Goal: Task Accomplishment & Management: Complete application form

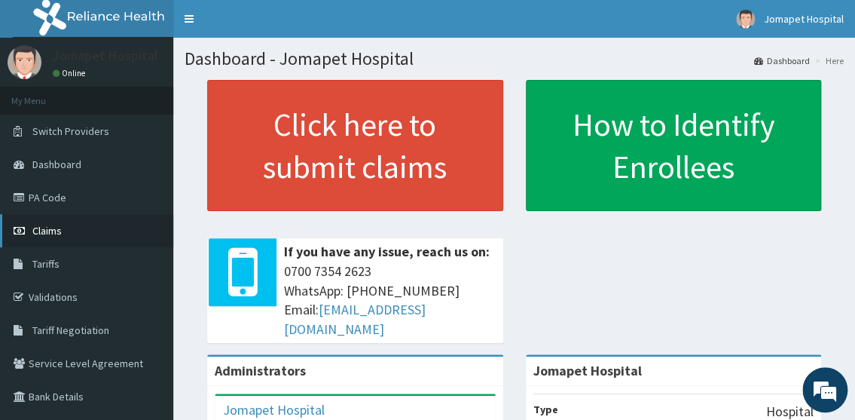
click at [48, 227] on span "Claims" at bounding box center [46, 231] width 29 height 14
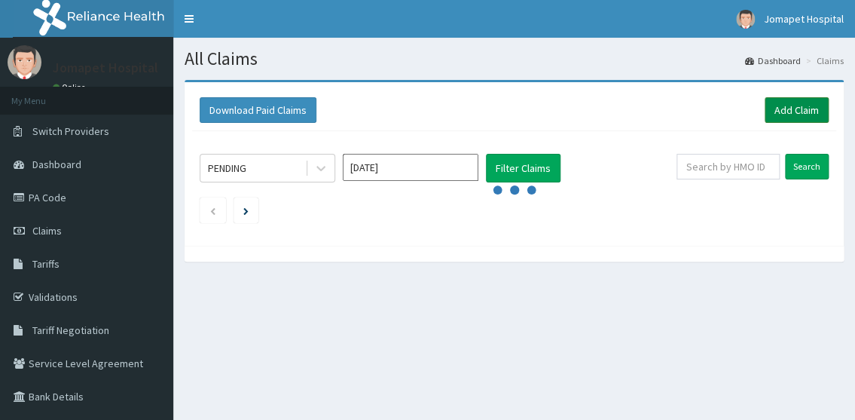
click at [802, 111] on link "Add Claim" at bounding box center [797, 110] width 64 height 26
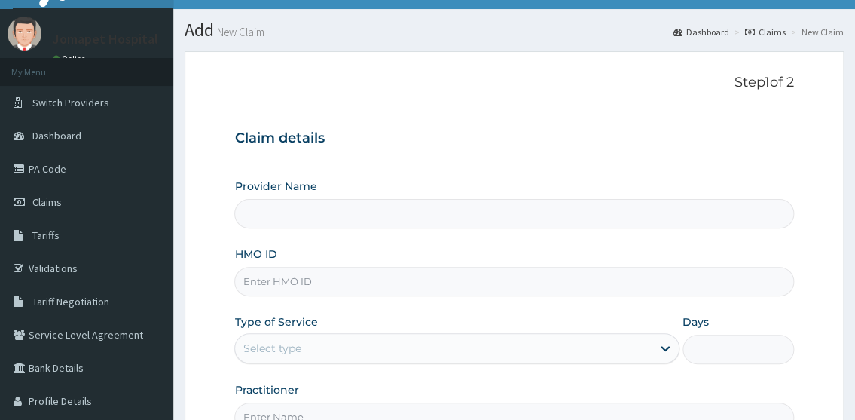
scroll to position [40, 0]
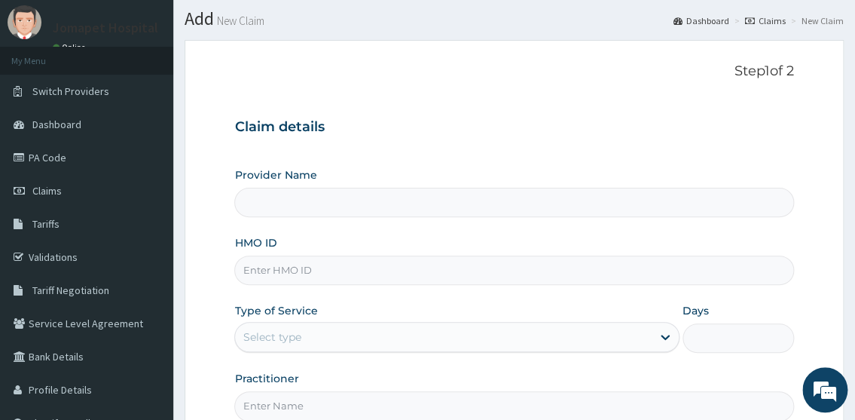
click at [271, 204] on input "Provider Name" at bounding box center [513, 202] width 559 height 29
click at [264, 270] on input "HMO ID" at bounding box center [513, 269] width 559 height 29
click at [259, 209] on input "Provider Name" at bounding box center [513, 202] width 559 height 29
click at [255, 271] on input "HMO ID" at bounding box center [513, 269] width 559 height 29
type input "Jomapet Hospital"
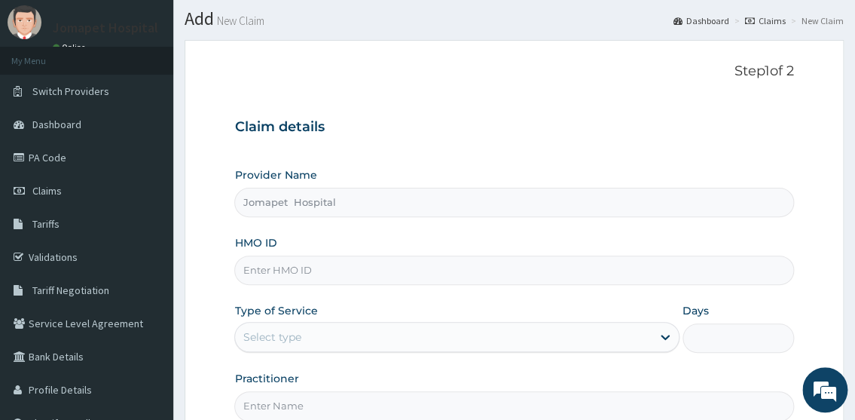
scroll to position [0, 0]
click at [263, 218] on div "Provider Name Jomapet Hospital HMO ID Type of Service Select type Days Practiti…" at bounding box center [513, 293] width 559 height 253
click at [265, 276] on input "HMO ID" at bounding box center [513, 269] width 559 height 29
click at [258, 274] on input "HMO ID" at bounding box center [513, 269] width 559 height 29
type input "s"
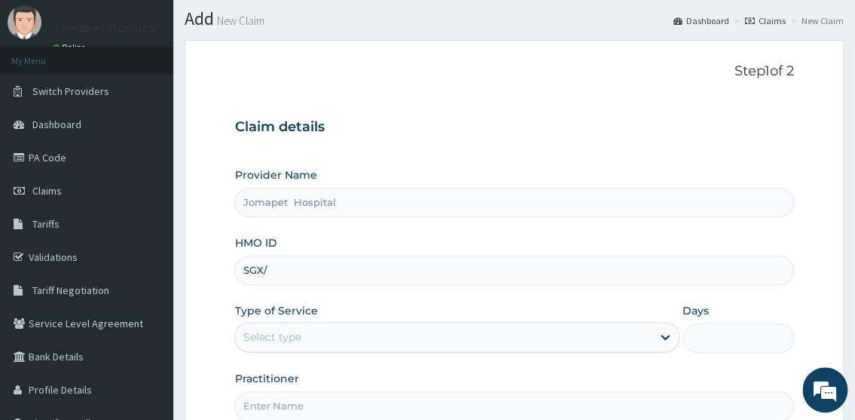
type input "SGX/10019/A"
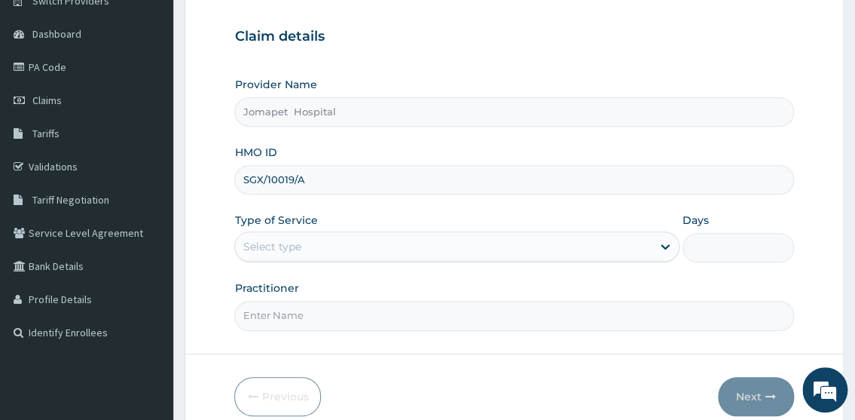
scroll to position [136, 0]
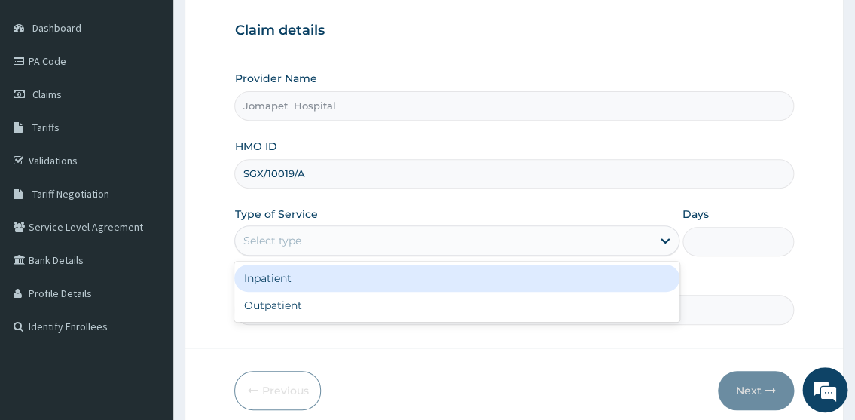
click at [296, 242] on div "Select type" at bounding box center [272, 240] width 58 height 15
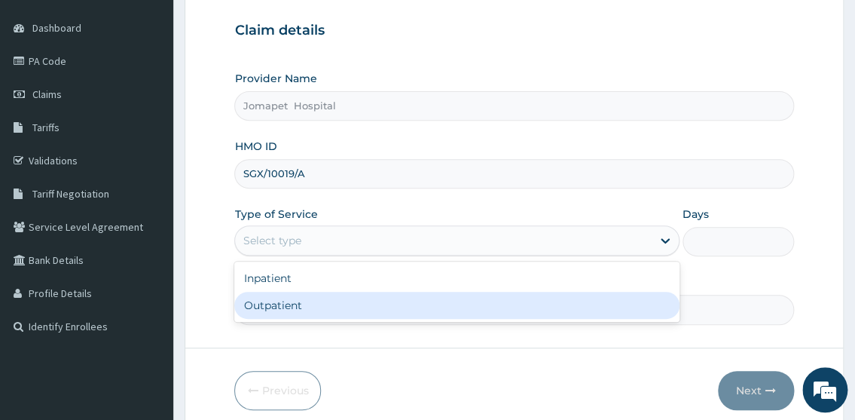
click at [292, 302] on div "Outpatient" at bounding box center [456, 305] width 444 height 27
type input "1"
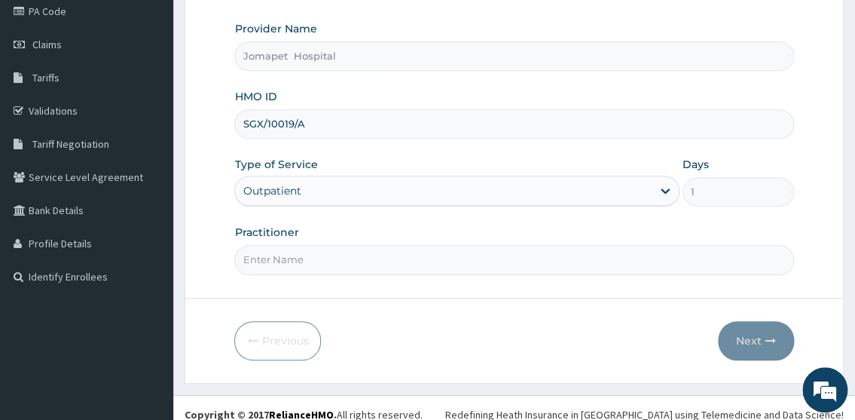
scroll to position [197, 0]
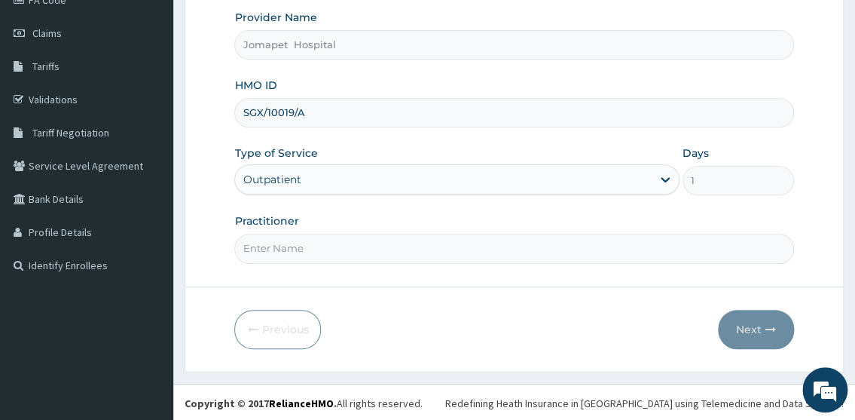
click at [309, 253] on input "Practitioner" at bounding box center [513, 248] width 559 height 29
type input "DR PAUL"
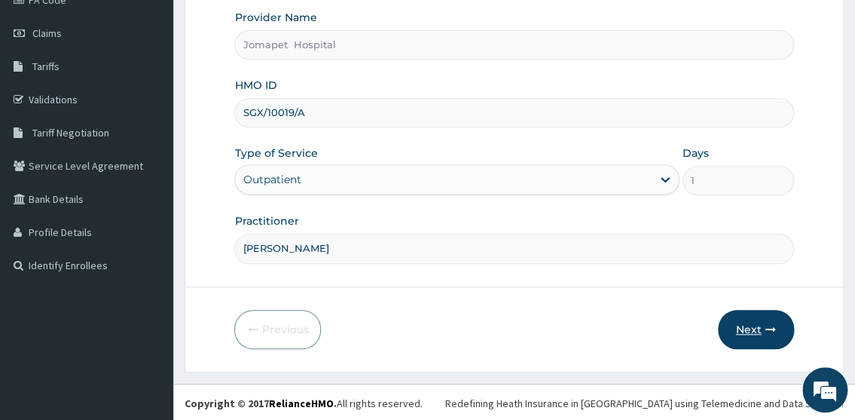
click at [742, 326] on button "Next" at bounding box center [756, 329] width 76 height 39
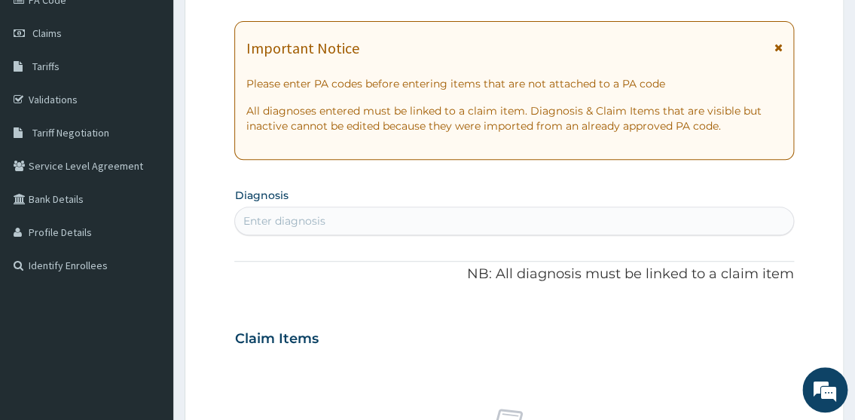
click at [742, 326] on div "Claim Items" at bounding box center [513, 335] width 559 height 39
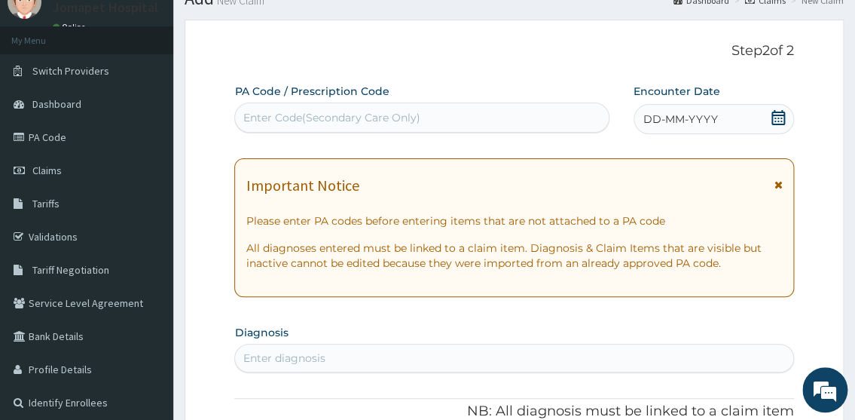
scroll to position [55, 0]
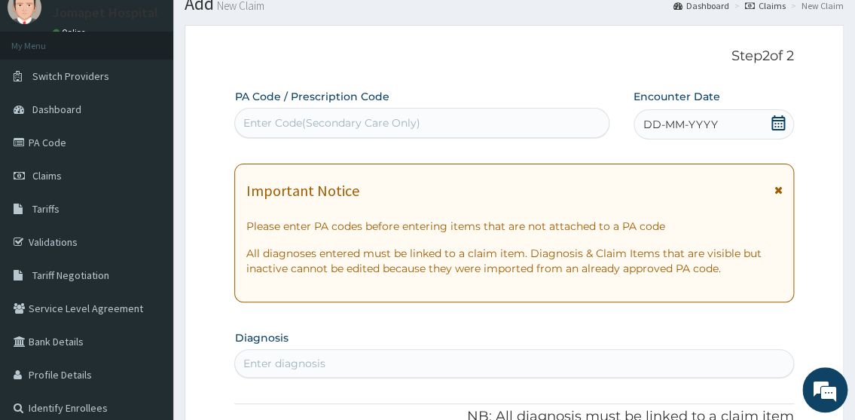
click at [655, 118] on span "DD-MM-YYYY" at bounding box center [680, 124] width 75 height 15
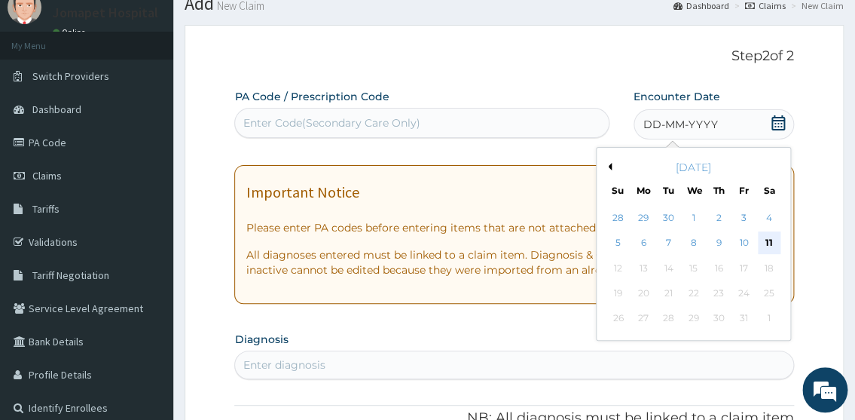
click at [761, 240] on div "11" at bounding box center [768, 243] width 23 height 23
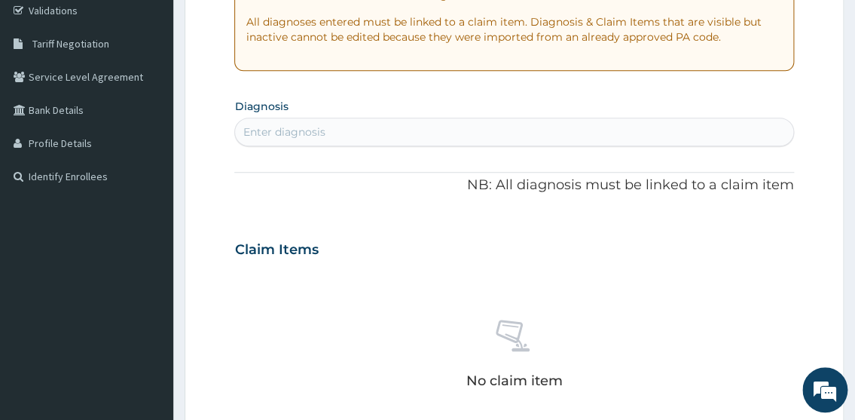
scroll to position [327, 0]
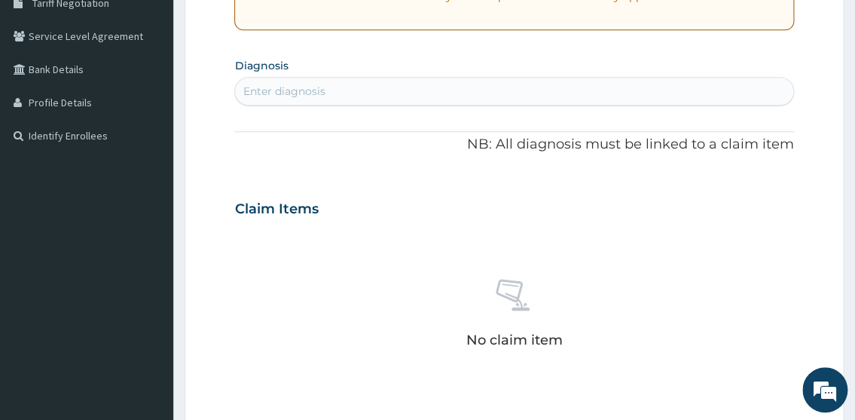
click at [257, 87] on div "Enter diagnosis" at bounding box center [284, 91] width 82 height 15
click at [258, 84] on div "Enter diagnosis" at bounding box center [284, 91] width 82 height 15
type input "M"
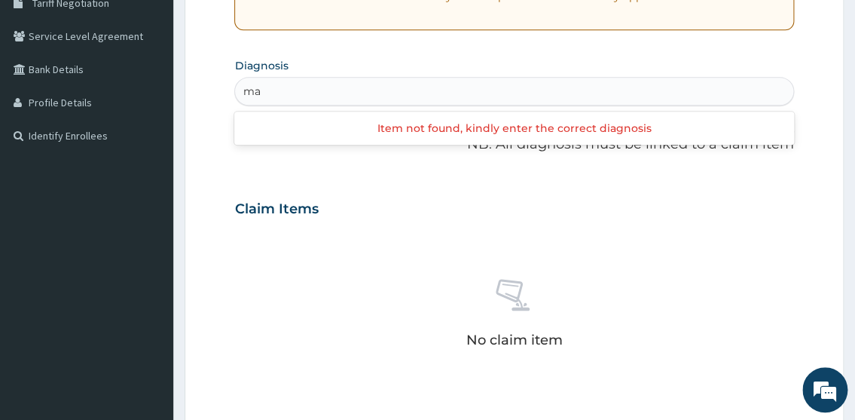
type input "m"
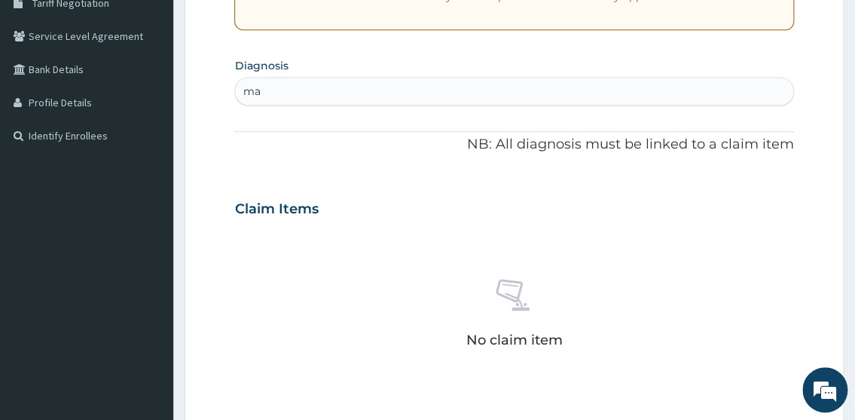
type input "m"
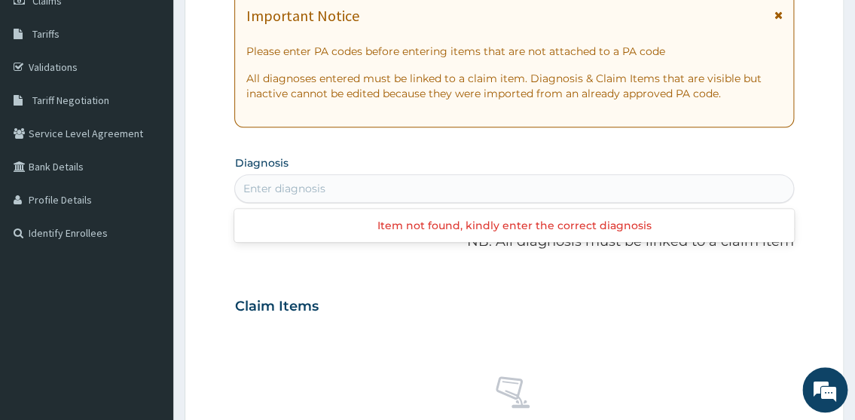
scroll to position [239, 0]
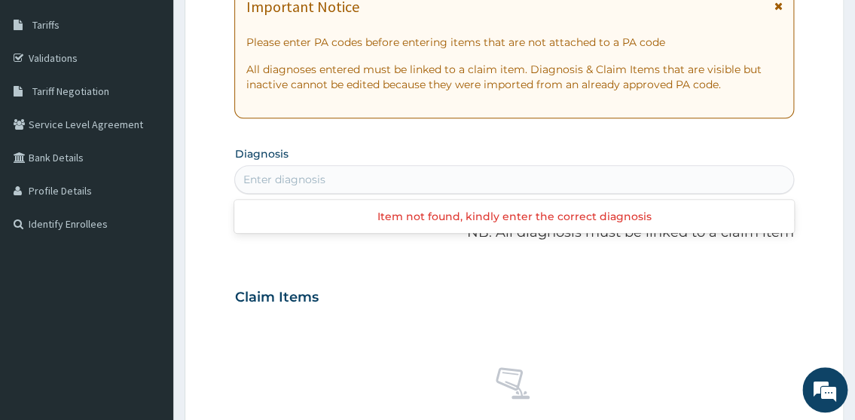
click at [301, 182] on div "Enter diagnosis" at bounding box center [284, 179] width 82 height 15
type input "mala"
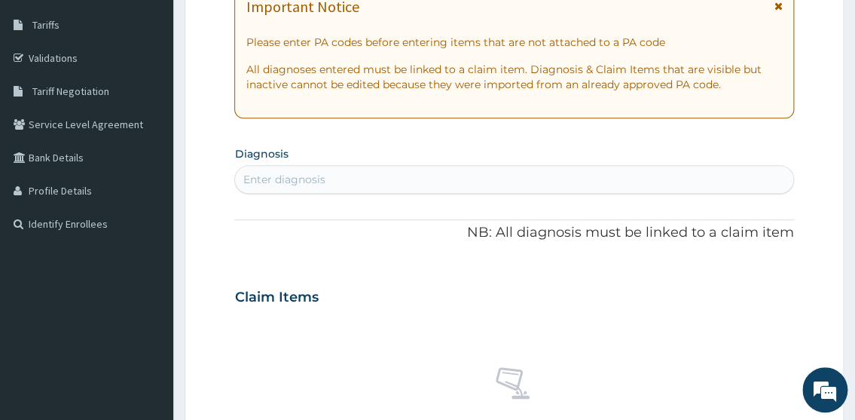
click at [263, 179] on div "Enter diagnosis" at bounding box center [284, 179] width 82 height 15
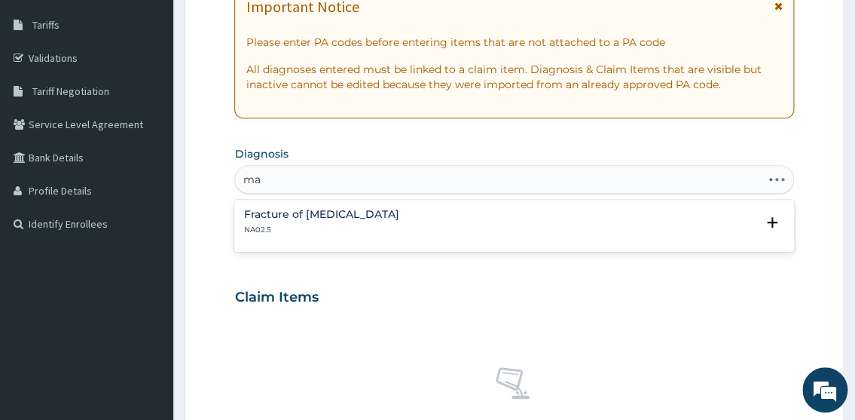
type input "m"
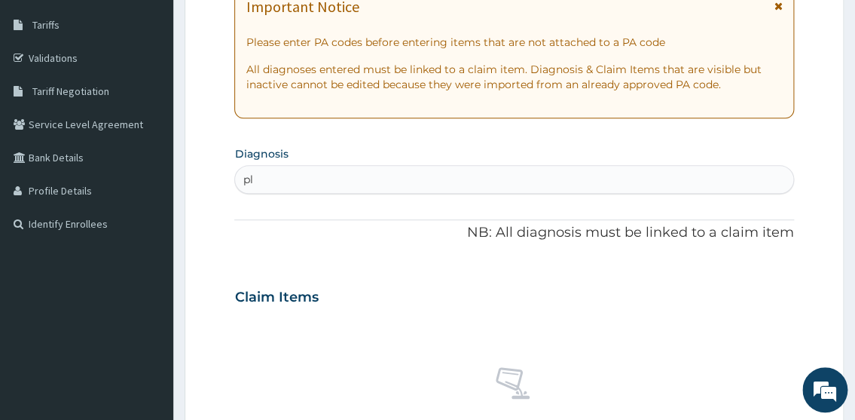
type input "p"
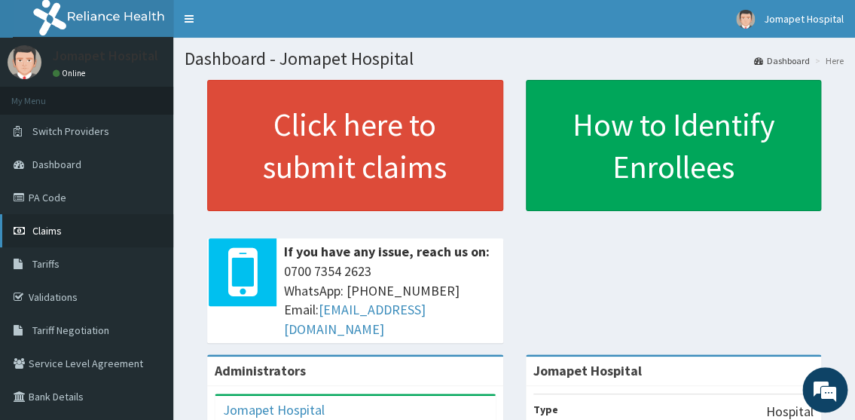
click at [53, 227] on span "Claims" at bounding box center [46, 231] width 29 height 14
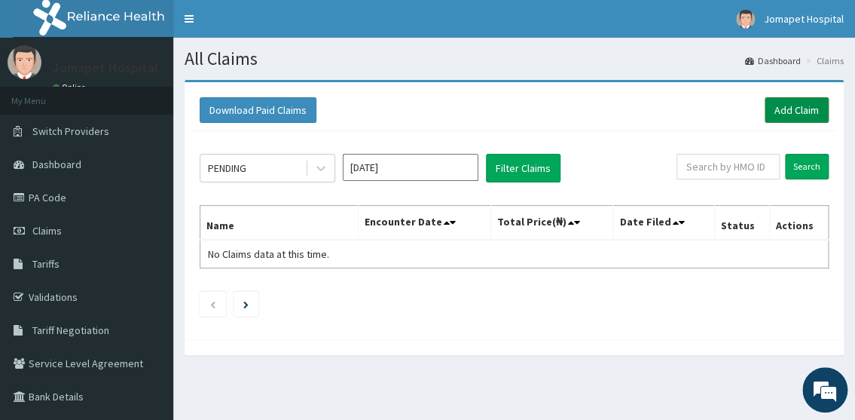
click at [784, 109] on link "Add Claim" at bounding box center [797, 110] width 64 height 26
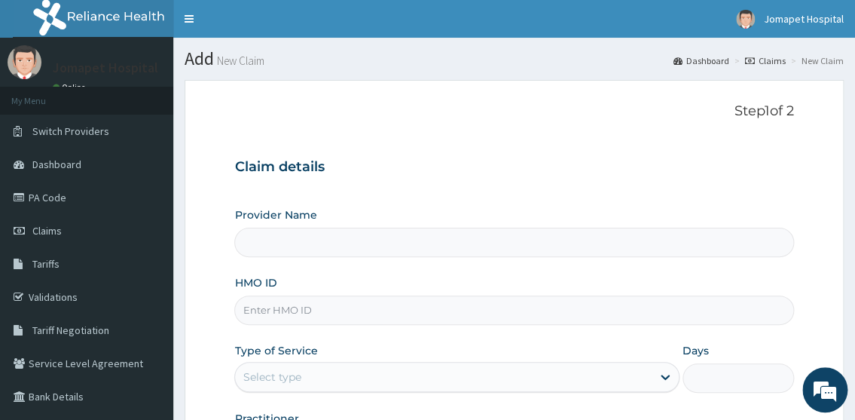
type input "Jomapet Hospital"
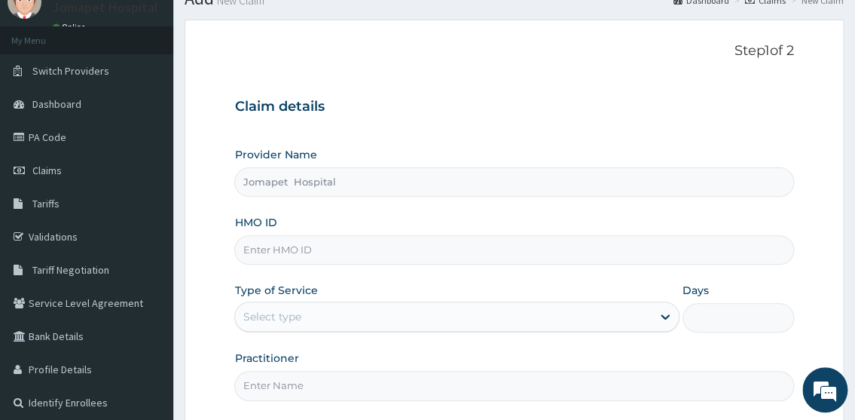
scroll to position [68, 0]
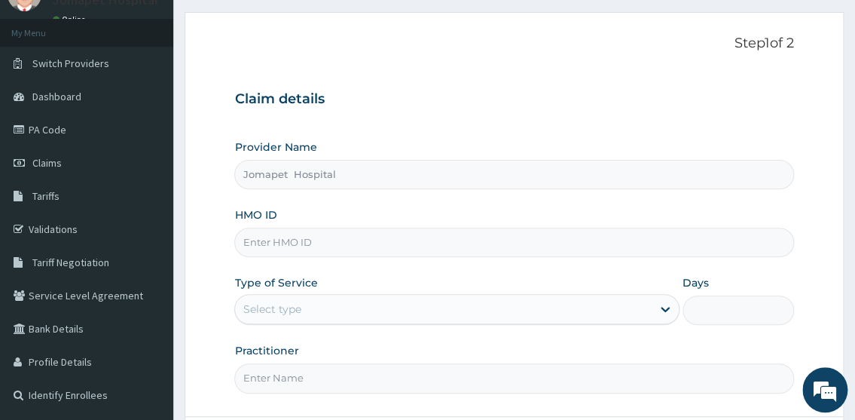
click at [282, 243] on input "HMO ID" at bounding box center [513, 241] width 559 height 29
type input "SGX/10019/A"
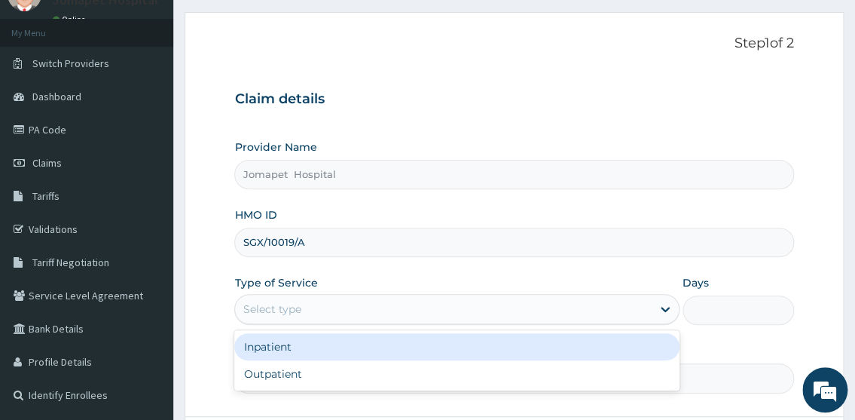
click at [279, 304] on div "Select type" at bounding box center [272, 308] width 58 height 15
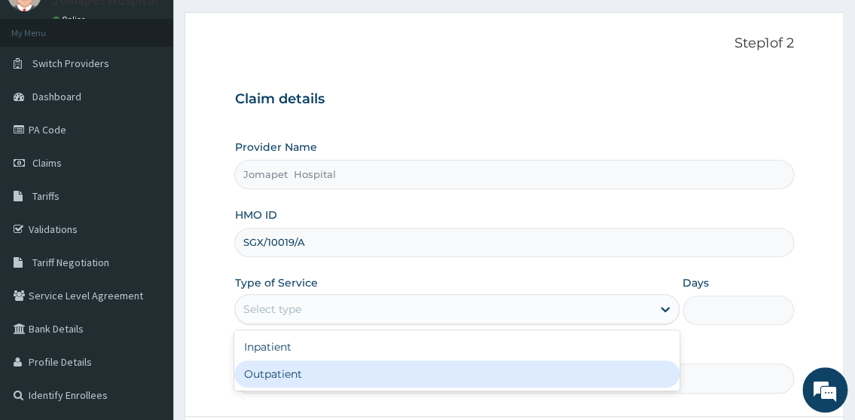
click at [281, 368] on div "Outpatient" at bounding box center [456, 373] width 444 height 27
type input "1"
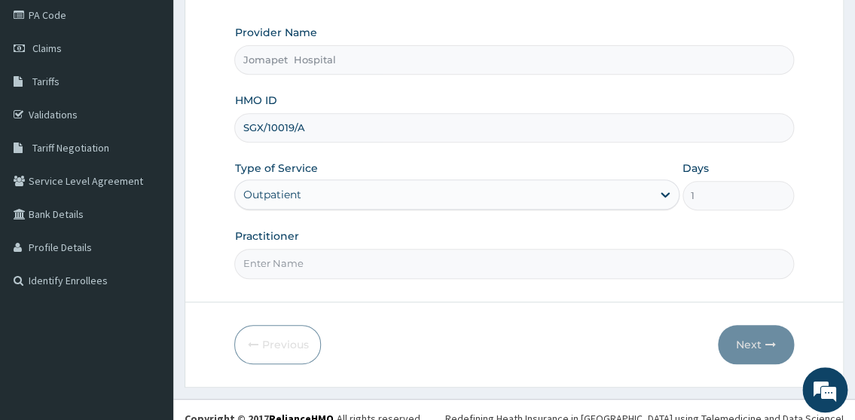
scroll to position [191, 0]
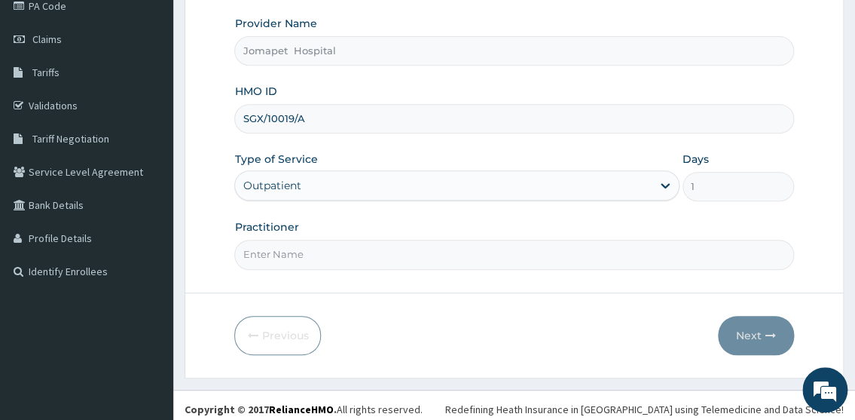
click at [289, 256] on input "Practitioner" at bounding box center [513, 254] width 559 height 29
type input "DR PAUL"
click at [750, 332] on button "Next" at bounding box center [756, 335] width 76 height 39
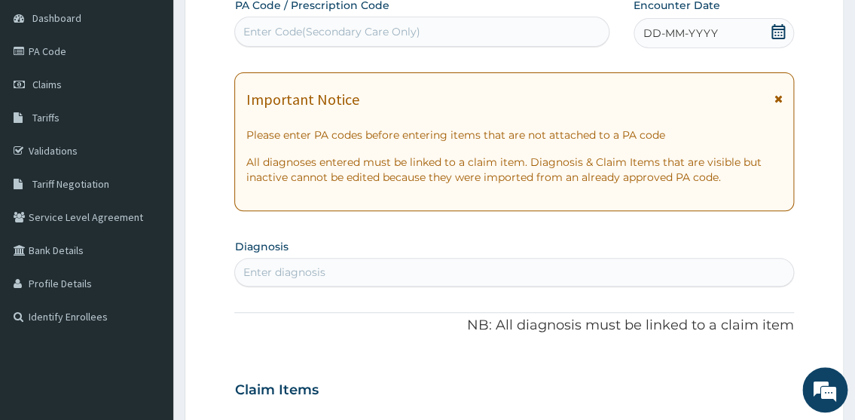
scroll to position [129, 0]
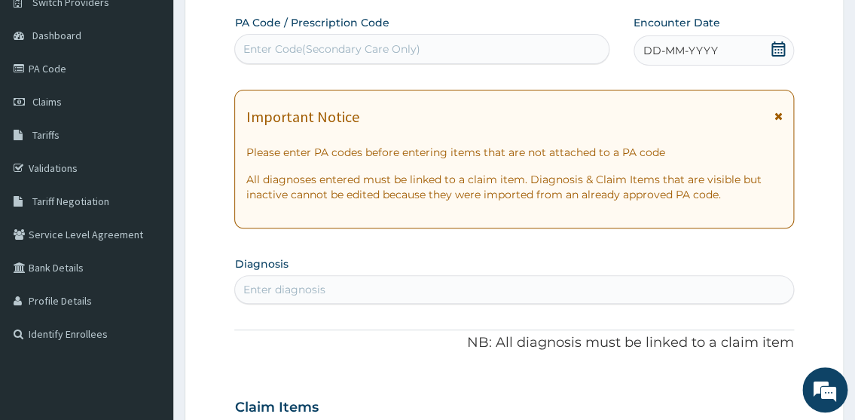
click at [653, 51] on span "DD-MM-YYYY" at bounding box center [680, 50] width 75 height 15
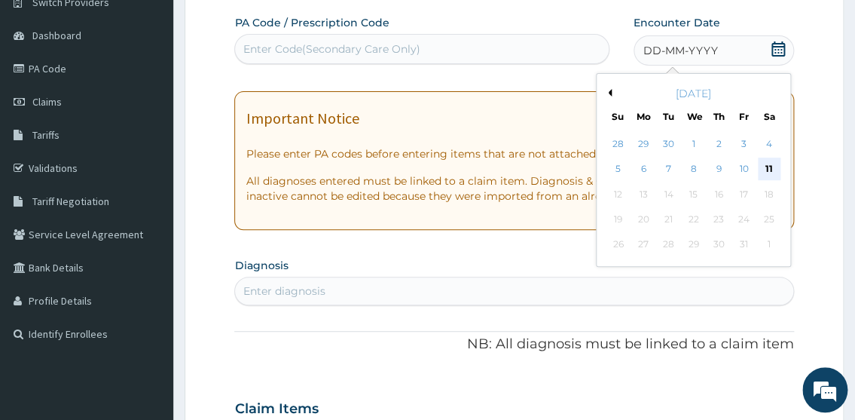
click at [768, 166] on div "11" at bounding box center [768, 169] width 23 height 23
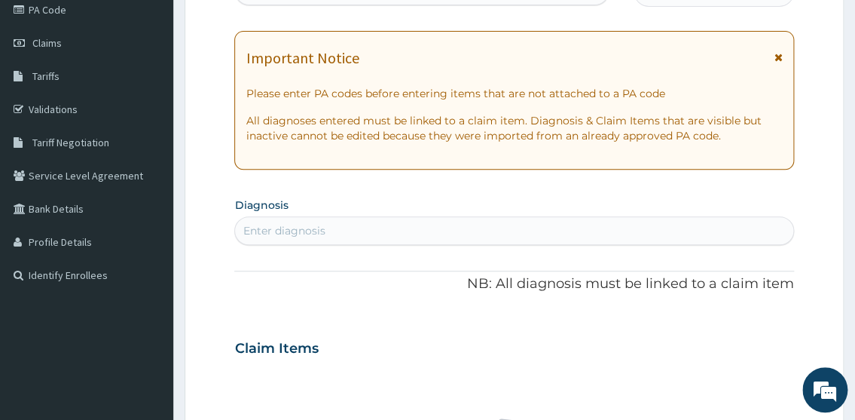
scroll to position [240, 0]
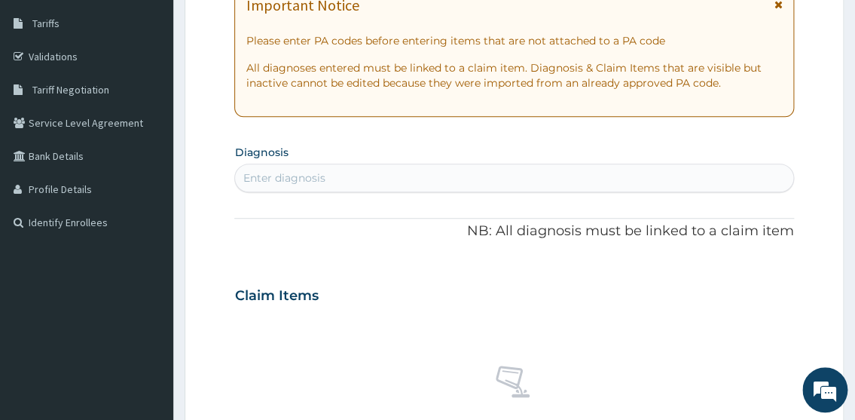
click at [290, 180] on div "Enter diagnosis" at bounding box center [284, 177] width 82 height 15
type input "malaria"
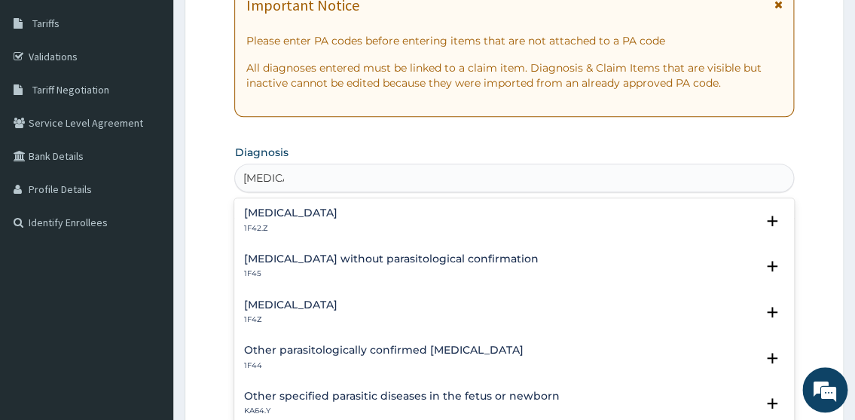
click at [304, 212] on h4 "Plasmodium malariae malaria without complication" at bounding box center [289, 212] width 93 height 11
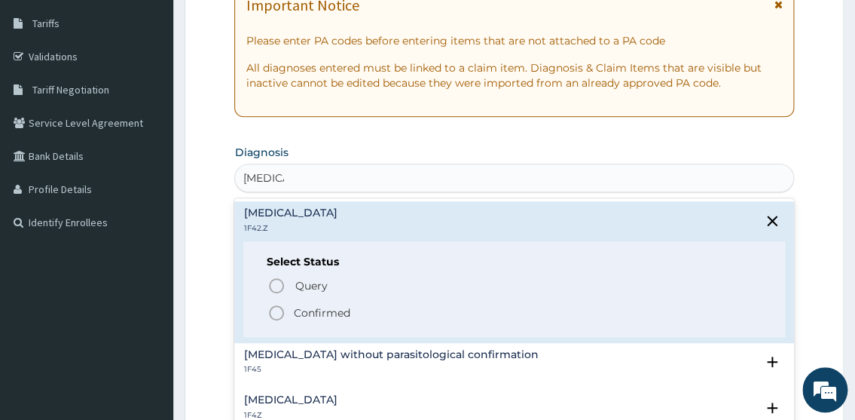
click at [273, 308] on icon "status option filled" at bounding box center [276, 313] width 18 height 18
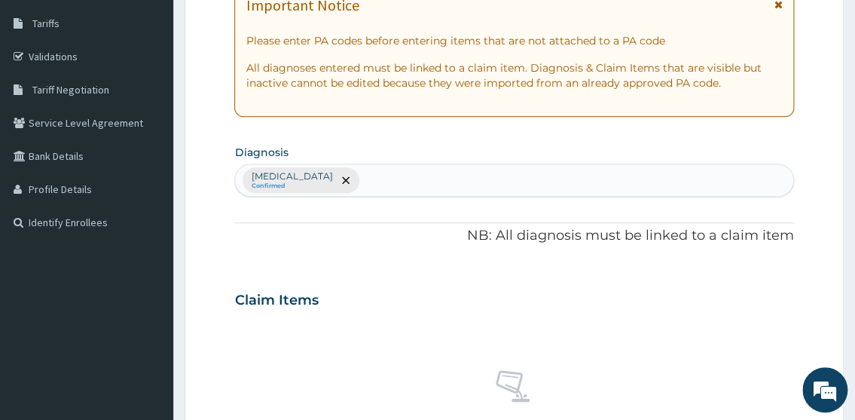
click at [522, 179] on div "Plasmodium malariae malaria without complication Confirmed" at bounding box center [513, 180] width 557 height 32
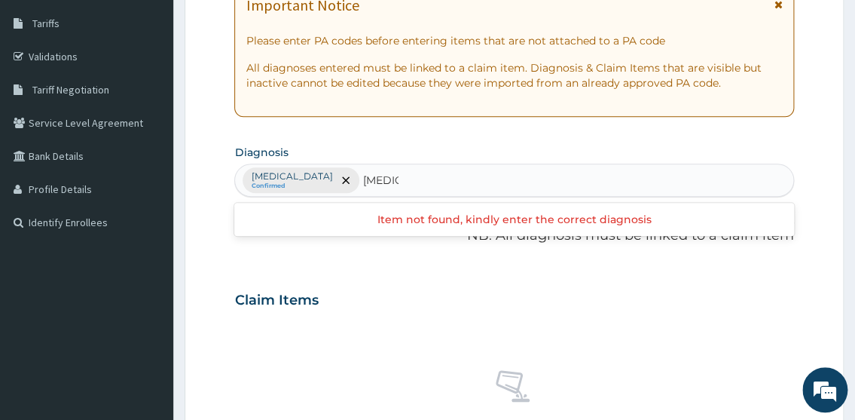
type input "sepsis"
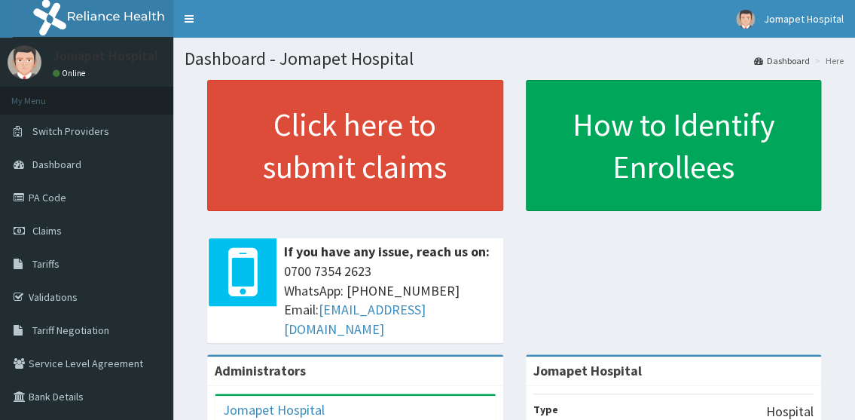
click at [53, 228] on span "Claims" at bounding box center [46, 231] width 29 height 14
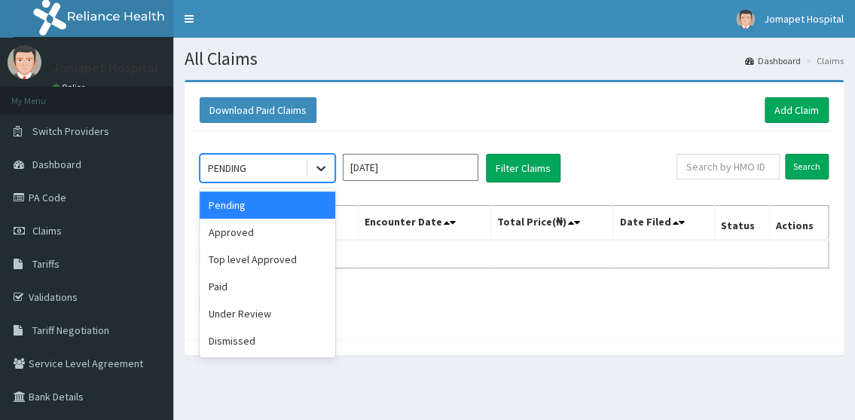
click at [327, 170] on icon at bounding box center [320, 167] width 15 height 15
click at [299, 234] on div "Approved" at bounding box center [268, 231] width 136 height 27
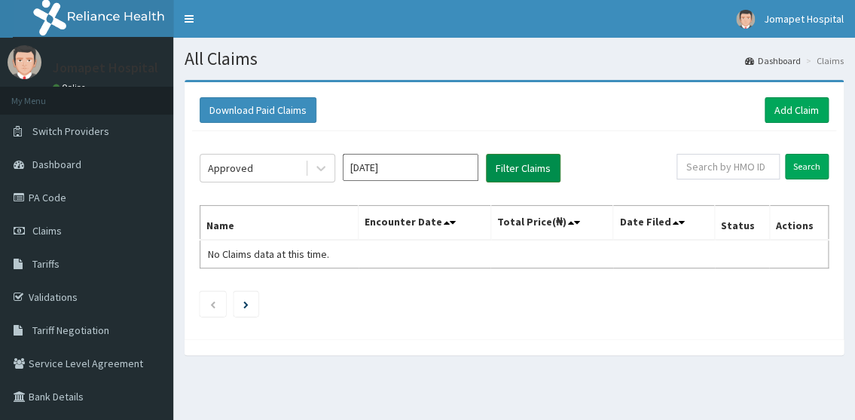
click at [504, 168] on button "Filter Claims" at bounding box center [523, 168] width 75 height 29
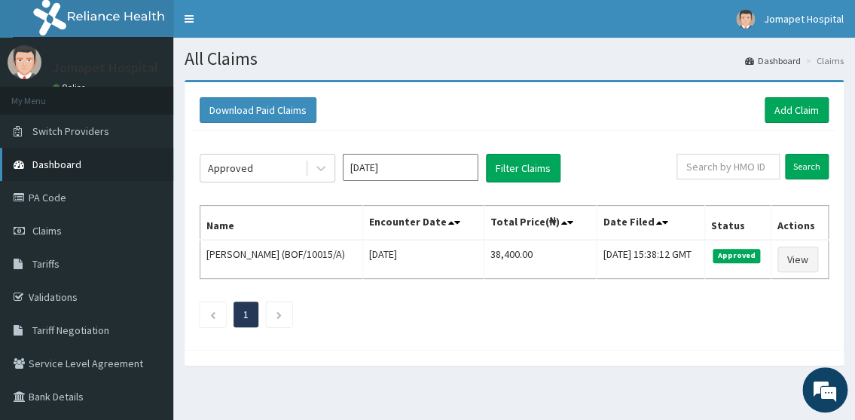
click at [59, 162] on span "Dashboard" at bounding box center [56, 164] width 49 height 14
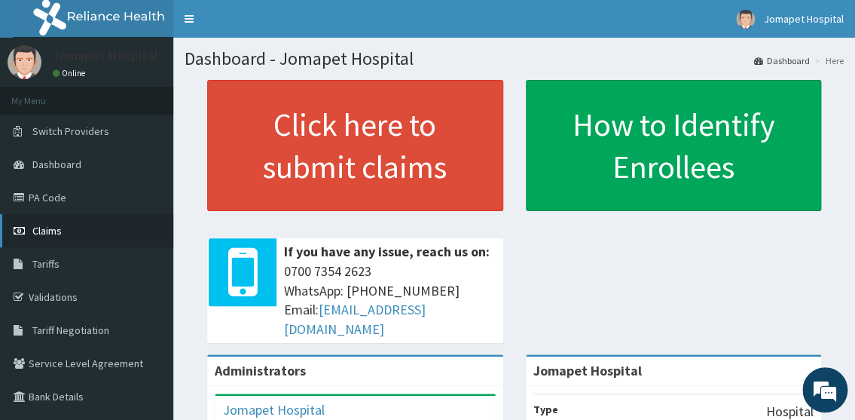
click at [50, 230] on span "Claims" at bounding box center [46, 231] width 29 height 14
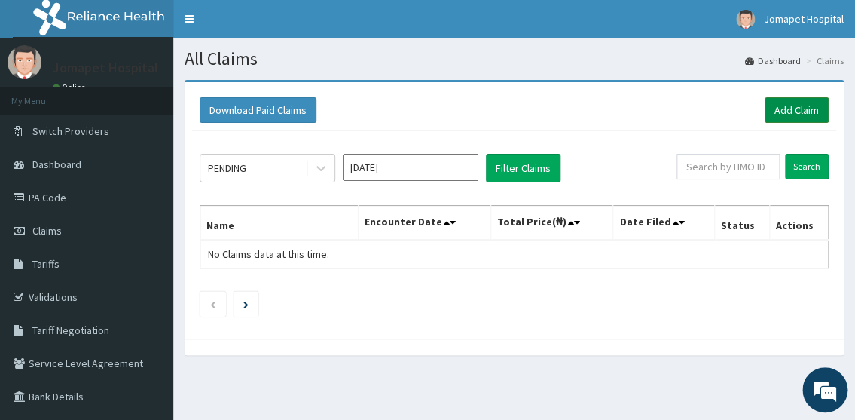
click at [787, 105] on link "Add Claim" at bounding box center [797, 110] width 64 height 26
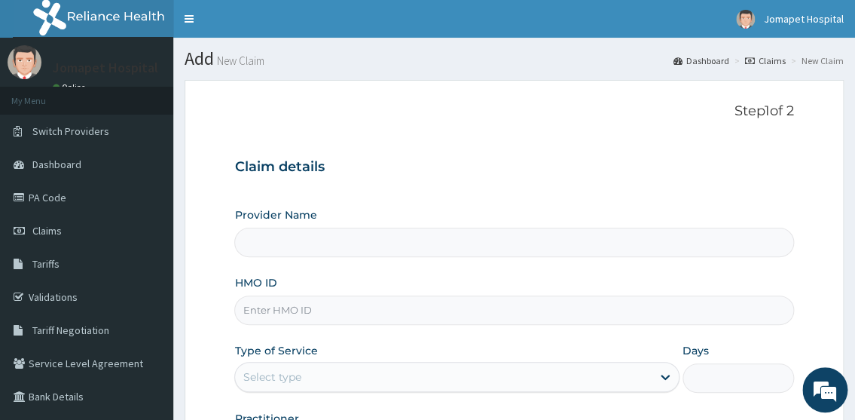
type input "Jomapet Hospital"
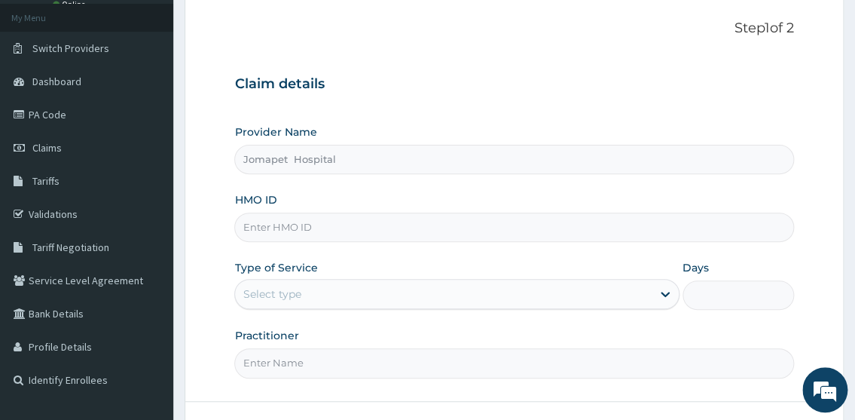
scroll to position [93, 0]
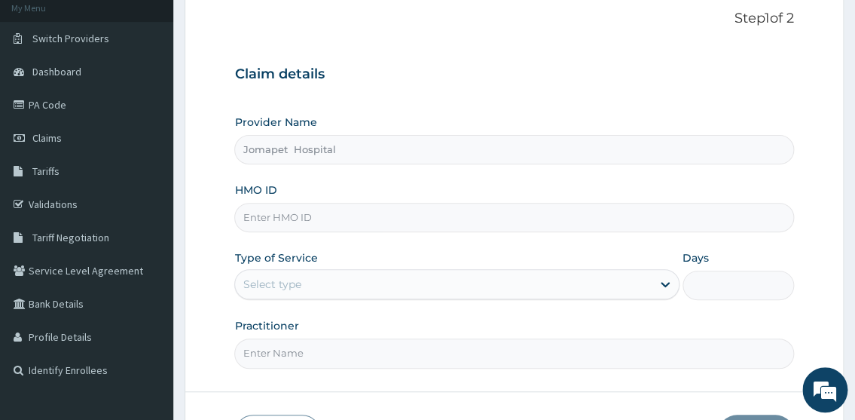
click at [285, 215] on input "HMO ID" at bounding box center [513, 217] width 559 height 29
type input "SGX/10019/A"
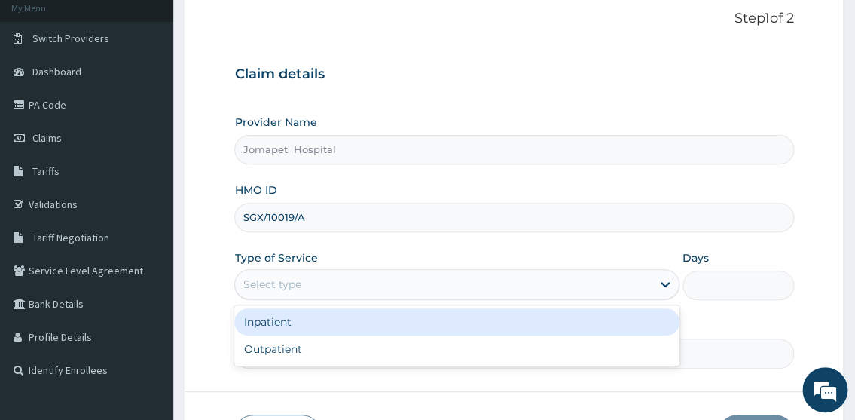
click at [287, 279] on div "Select type" at bounding box center [272, 283] width 58 height 15
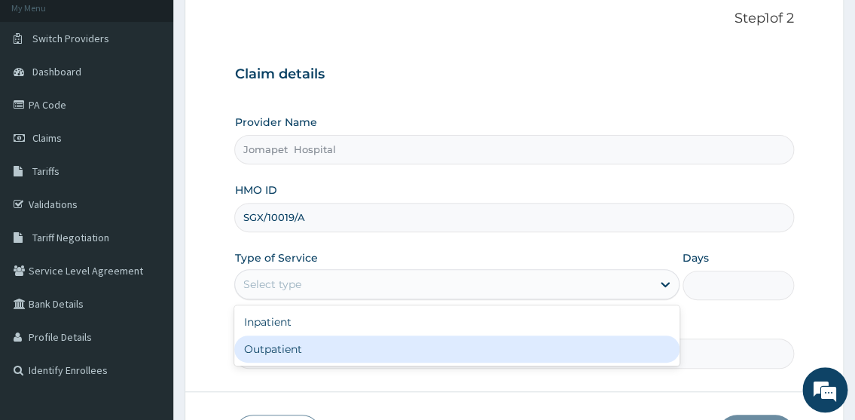
click at [322, 344] on div "Outpatient" at bounding box center [456, 348] width 444 height 27
type input "1"
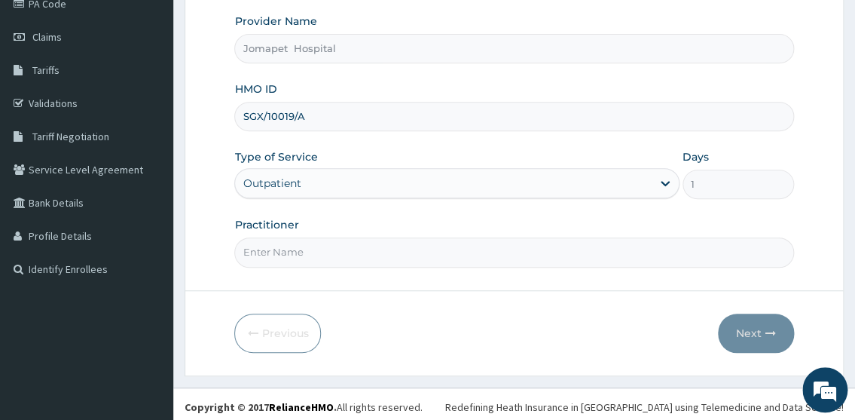
scroll to position [197, 0]
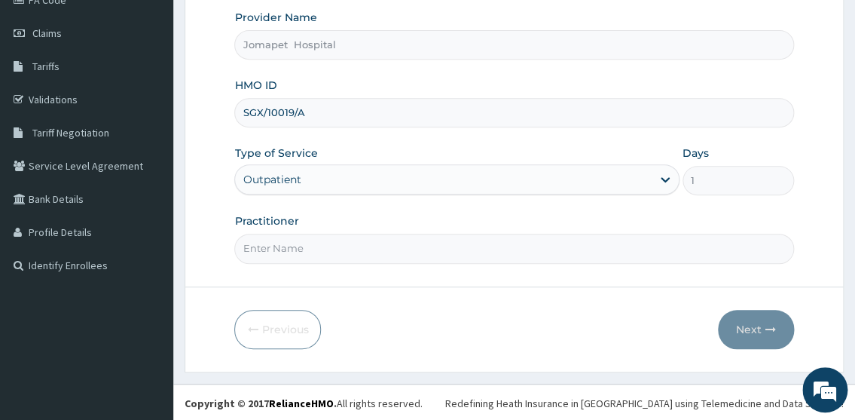
click at [266, 245] on input "Practitioner" at bounding box center [513, 248] width 559 height 29
type input "DR PAUL"
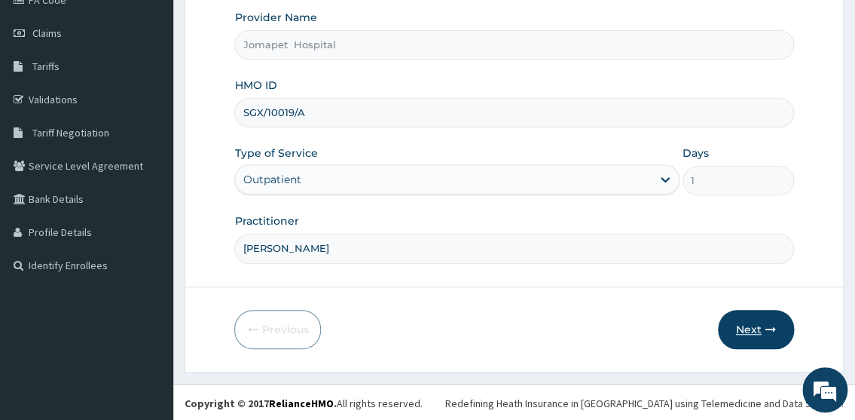
click at [758, 327] on button "Next" at bounding box center [756, 329] width 76 height 39
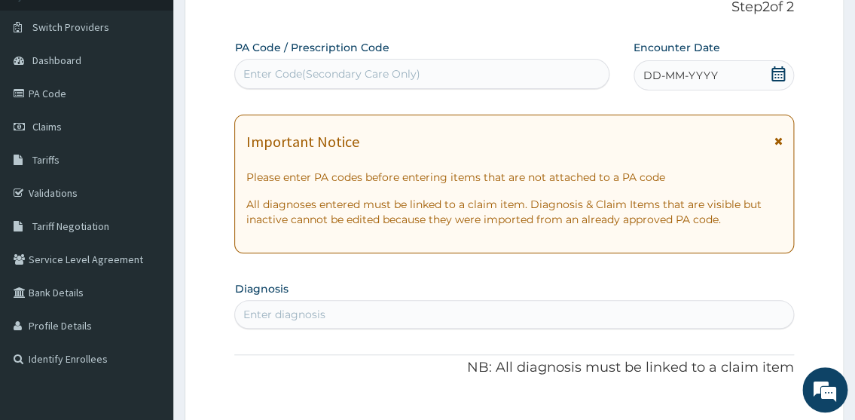
scroll to position [98, 0]
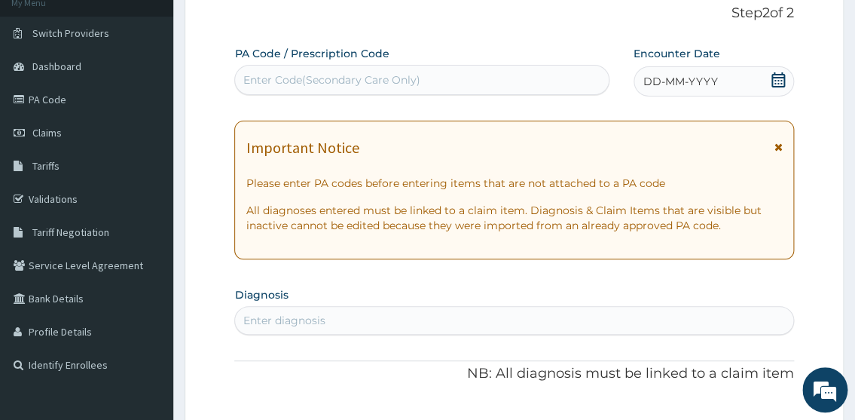
click at [649, 81] on span "DD-MM-YYYY" at bounding box center [680, 81] width 75 height 15
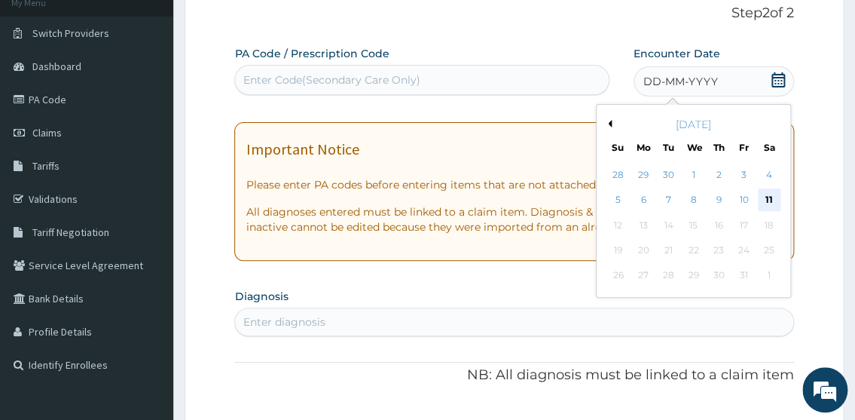
click at [760, 194] on div "11" at bounding box center [768, 200] width 23 height 23
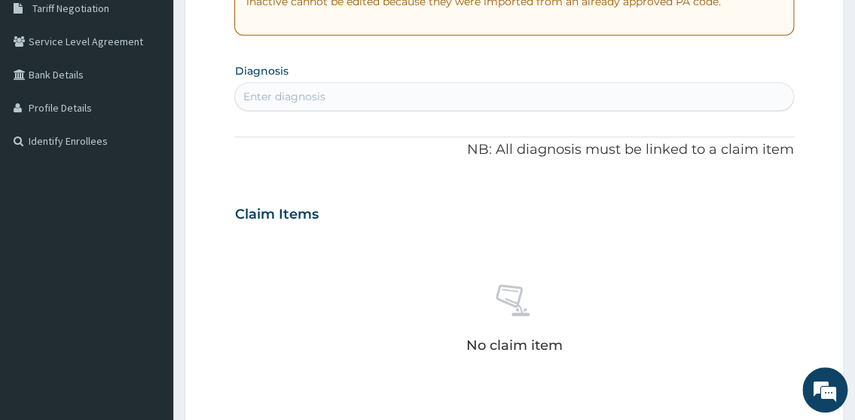
scroll to position [342, 0]
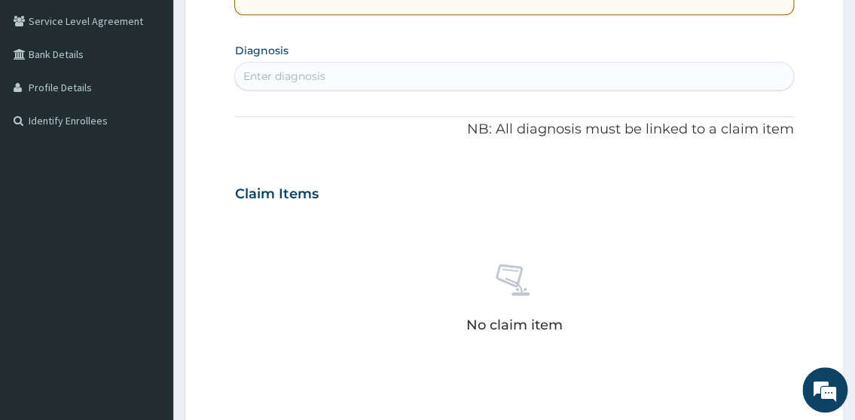
click at [333, 72] on div "Enter diagnosis" at bounding box center [513, 76] width 557 height 24
type input "m"
type input "p"
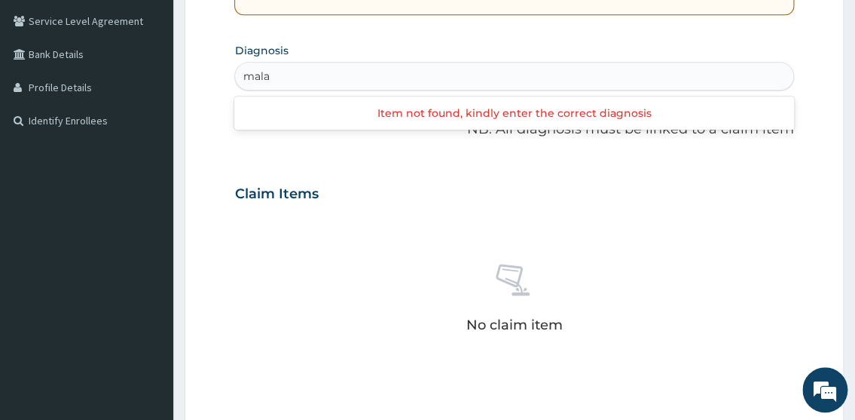
type input "malar"
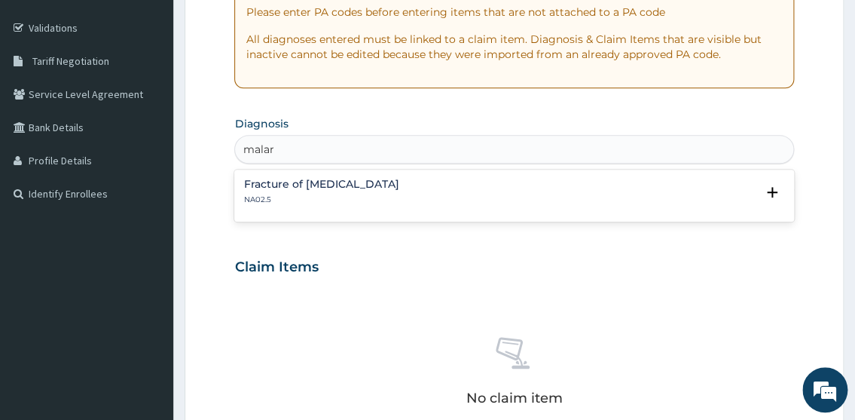
scroll to position [272, 0]
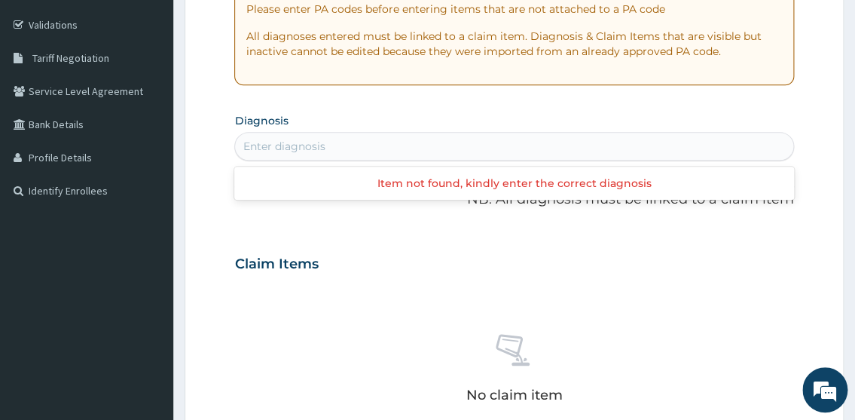
click at [279, 143] on div "Enter diagnosis" at bounding box center [513, 146] width 557 height 24
click at [270, 144] on div "Enter diagnosis" at bounding box center [284, 146] width 82 height 15
type input "mala"
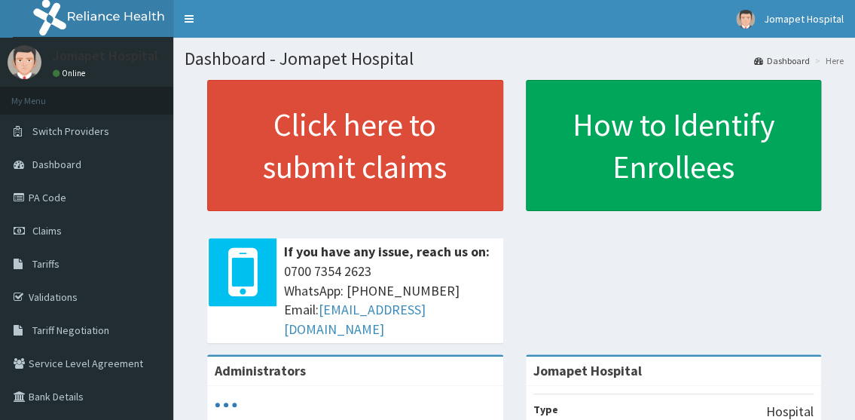
click at [52, 228] on span "Claims" at bounding box center [46, 231] width 29 height 14
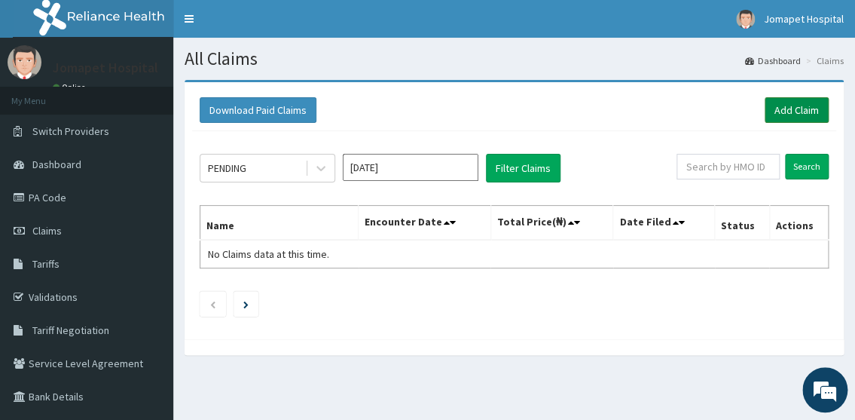
click at [783, 105] on link "Add Claim" at bounding box center [797, 110] width 64 height 26
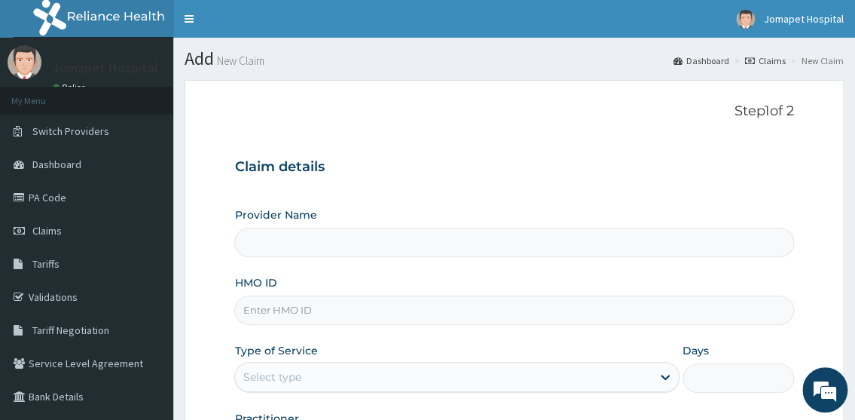
type input "Jomapet Hospital"
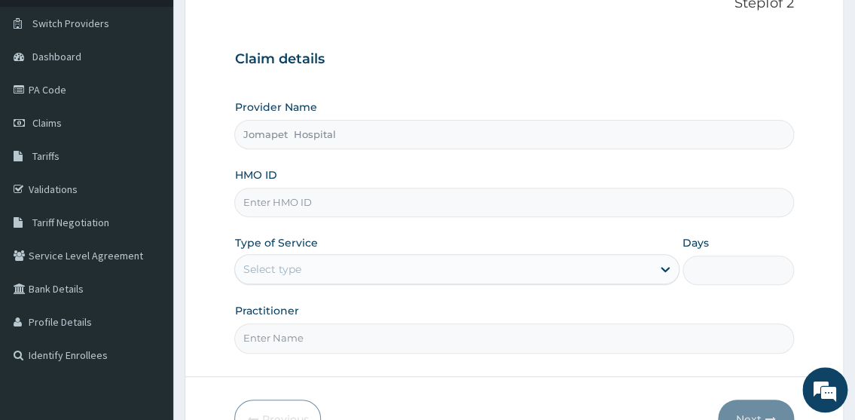
scroll to position [136, 0]
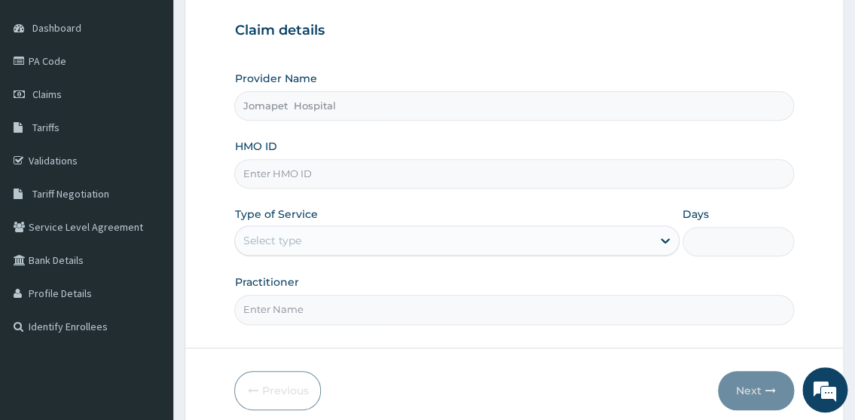
click at [252, 174] on input "HMO ID" at bounding box center [513, 173] width 559 height 29
type input "SGX/10019/A"
click at [276, 237] on div "Select type" at bounding box center [272, 240] width 58 height 15
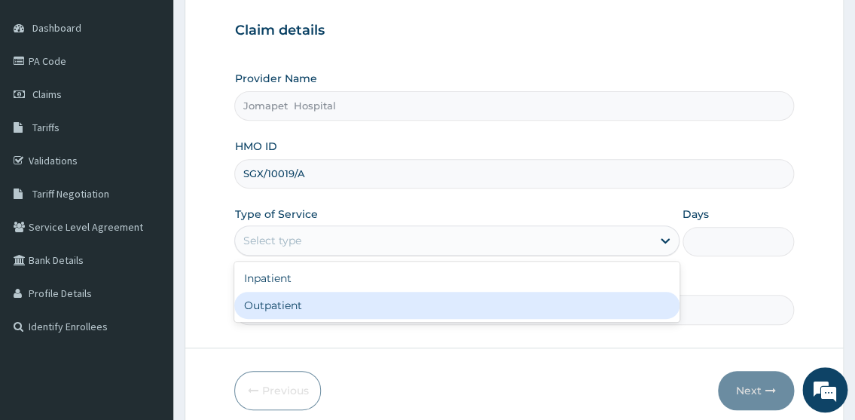
click at [280, 299] on div "Outpatient" at bounding box center [456, 305] width 444 height 27
type input "1"
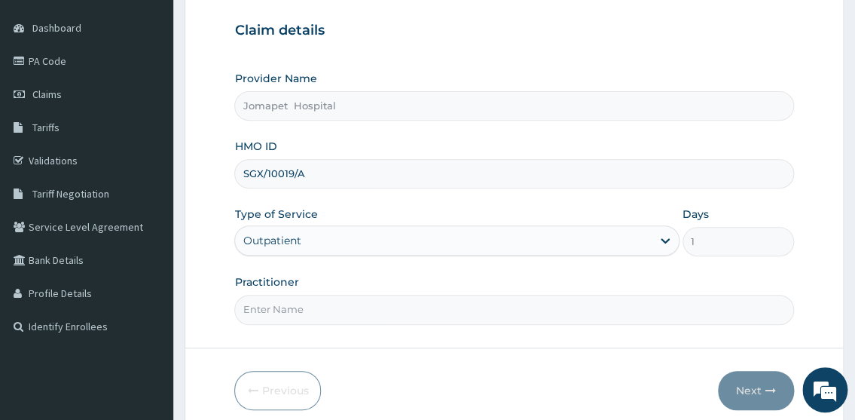
click at [248, 308] on input "Practitioner" at bounding box center [513, 309] width 559 height 29
type input "[PERSON_NAME]"
click at [743, 395] on button "Next" at bounding box center [756, 390] width 76 height 39
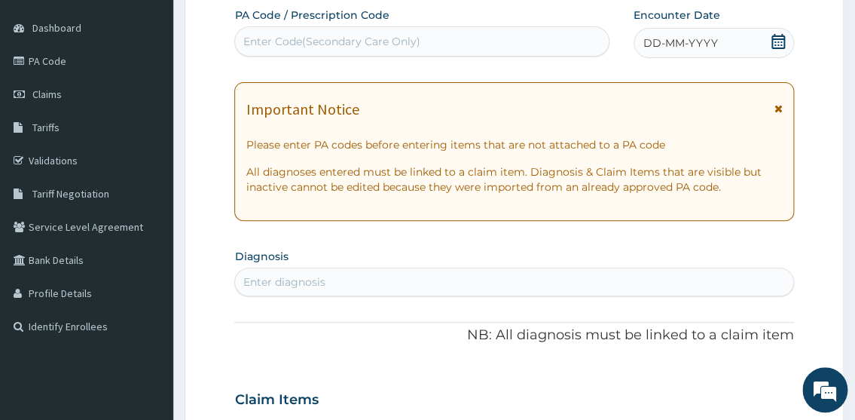
click at [644, 44] on span "DD-MM-YYYY" at bounding box center [680, 42] width 75 height 15
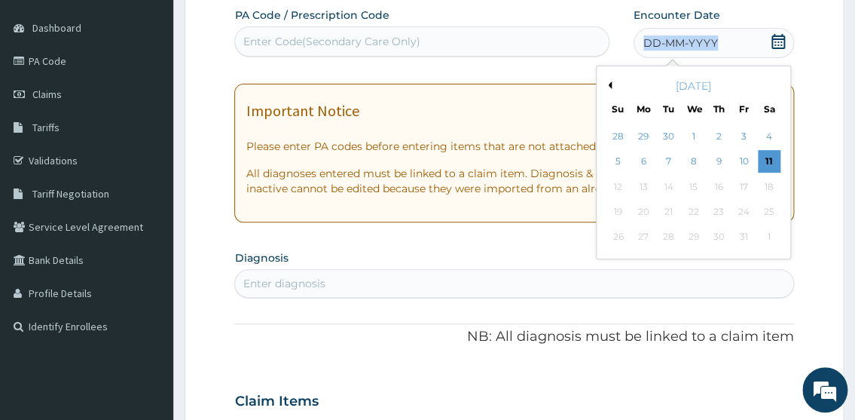
click at [644, 44] on span "DD-MM-YYYY" at bounding box center [680, 42] width 75 height 15
click at [764, 156] on div "11" at bounding box center [768, 162] width 23 height 23
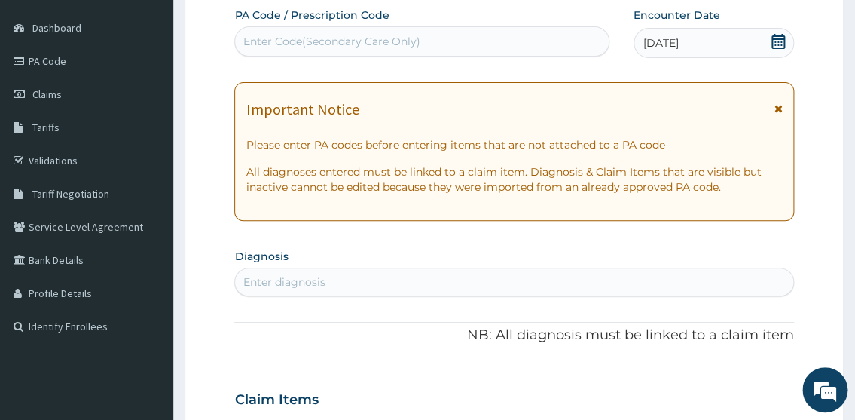
click at [248, 282] on div "Enter diagnosis" at bounding box center [284, 281] width 82 height 15
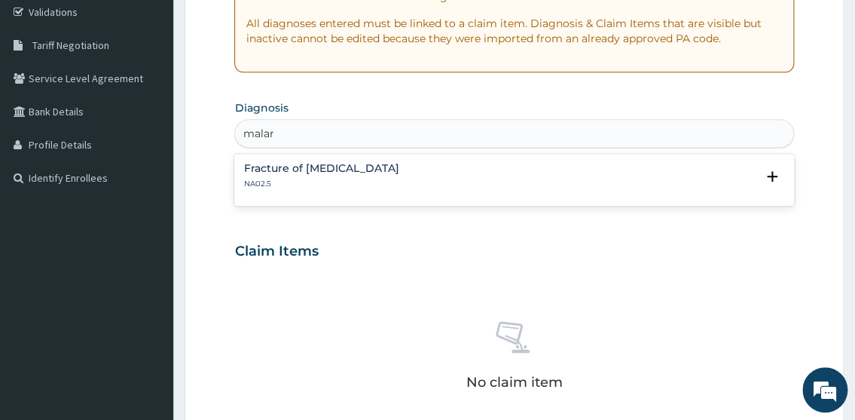
scroll to position [335, 0]
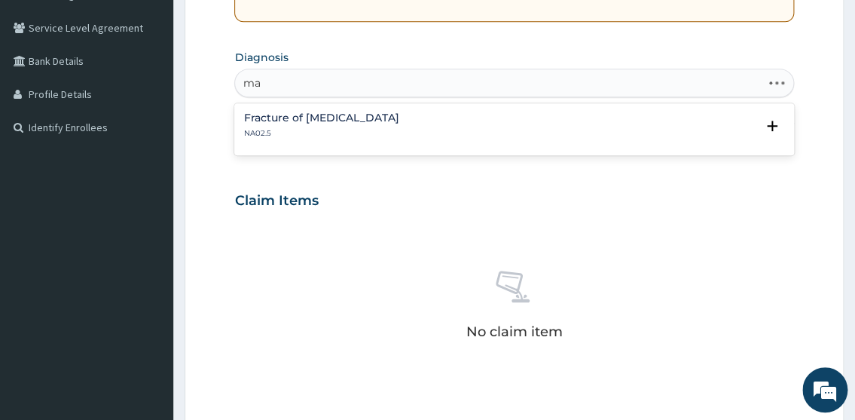
type input "m"
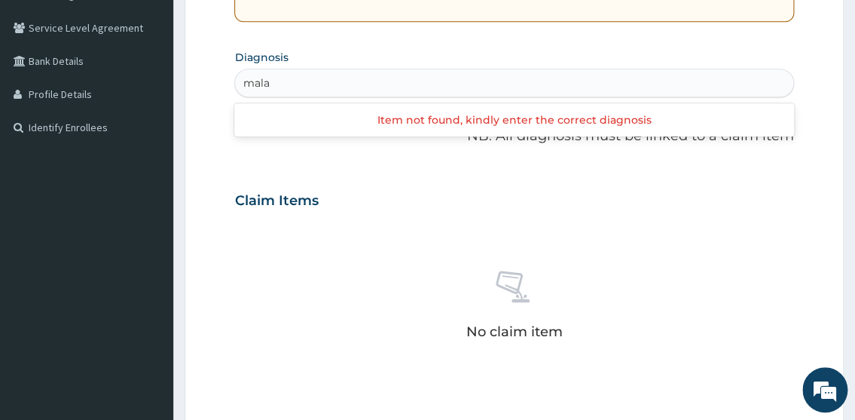
type input "mala"
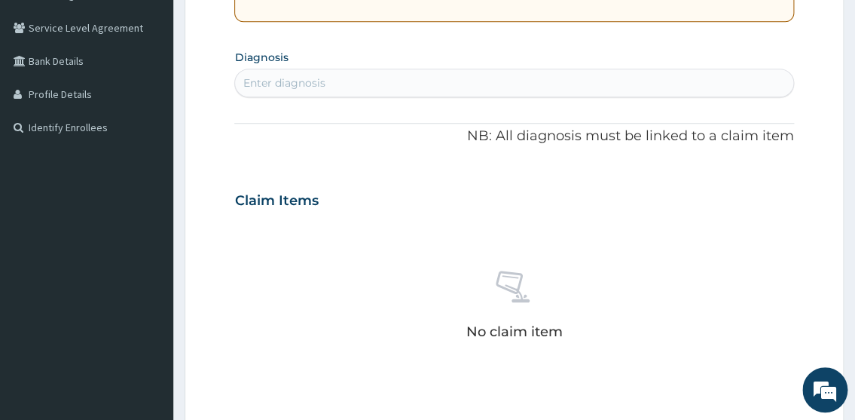
click at [337, 86] on div "Enter diagnosis" at bounding box center [513, 83] width 557 height 24
type input "m"
click at [277, 86] on div "Enter diagnosis" at bounding box center [284, 82] width 82 height 15
type input "mal"
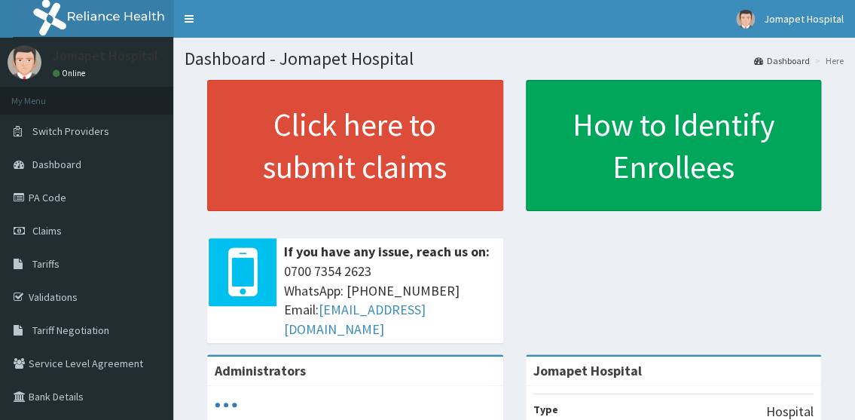
click at [44, 229] on span "Claims" at bounding box center [46, 231] width 29 height 14
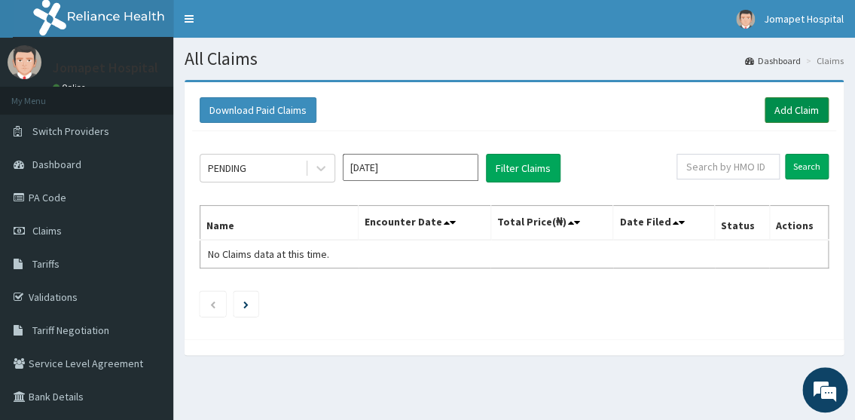
click at [775, 106] on link "Add Claim" at bounding box center [797, 110] width 64 height 26
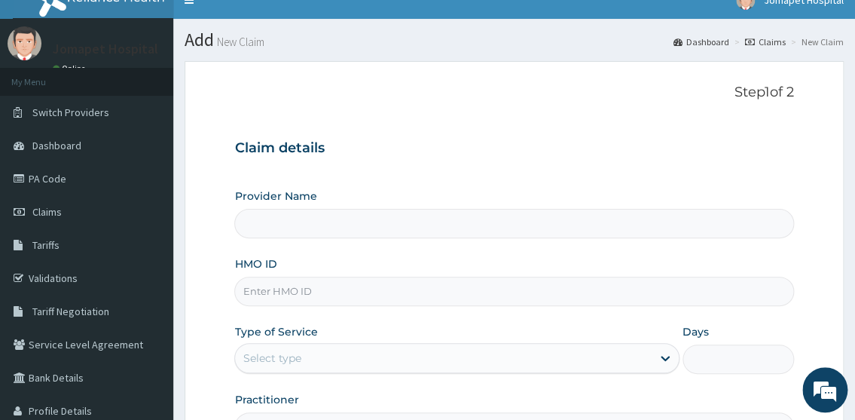
type input "Jomapet Hospital"
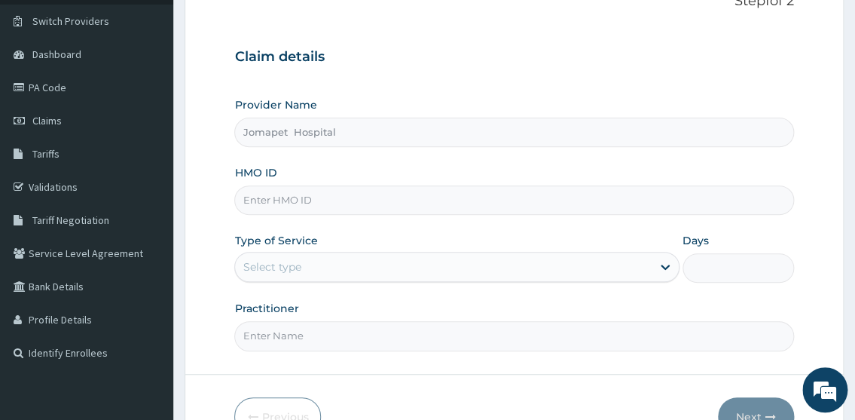
click at [286, 206] on input "HMO ID" at bounding box center [513, 199] width 559 height 29
type input "s"
type input "SGX/10019/A"
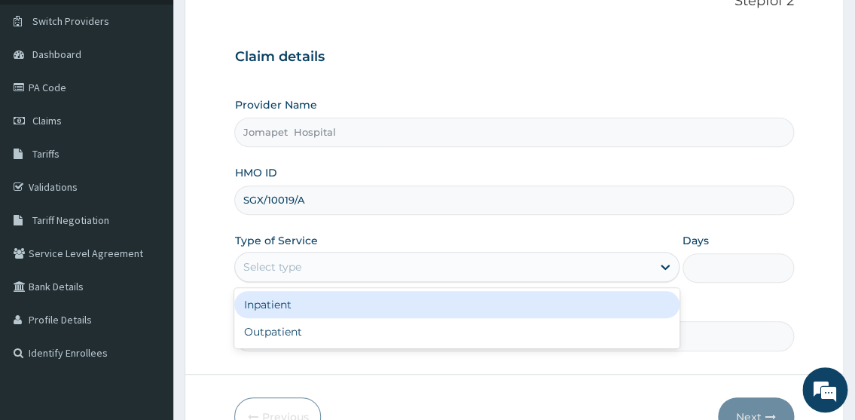
click at [295, 263] on div "Select type" at bounding box center [272, 266] width 58 height 15
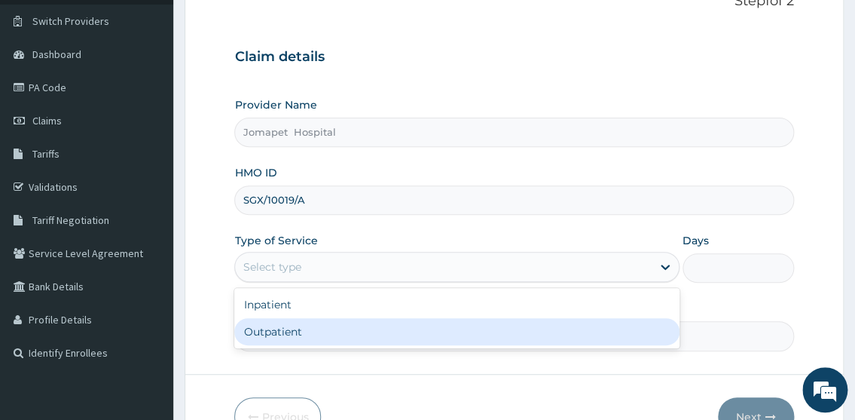
click at [286, 330] on div "Outpatient" at bounding box center [456, 331] width 444 height 27
type input "1"
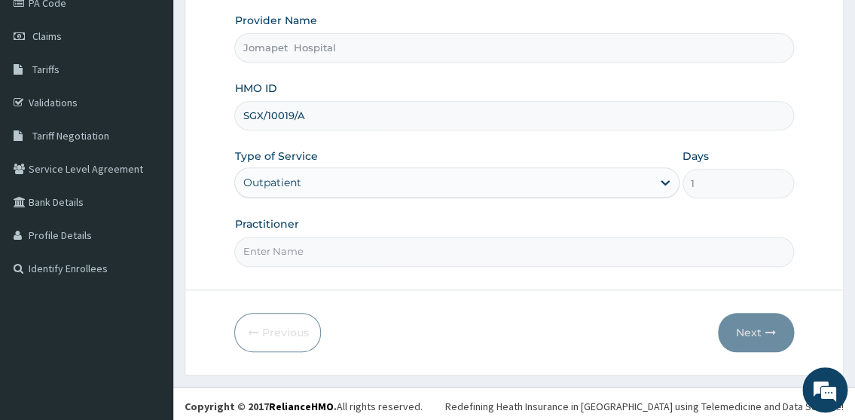
scroll to position [197, 0]
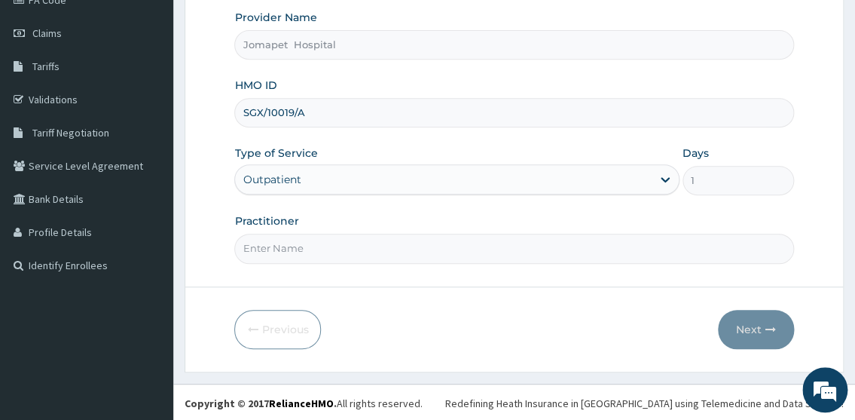
click at [300, 253] on input "Practitioner" at bounding box center [513, 248] width 559 height 29
type input "[PERSON_NAME]"
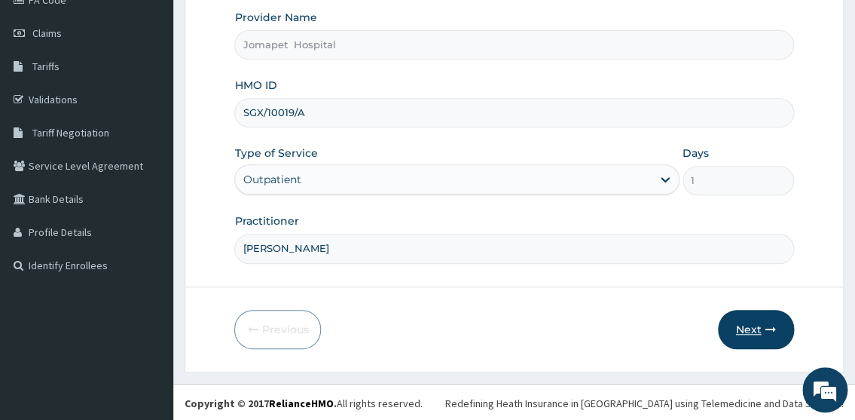
click at [746, 322] on button "Next" at bounding box center [756, 329] width 76 height 39
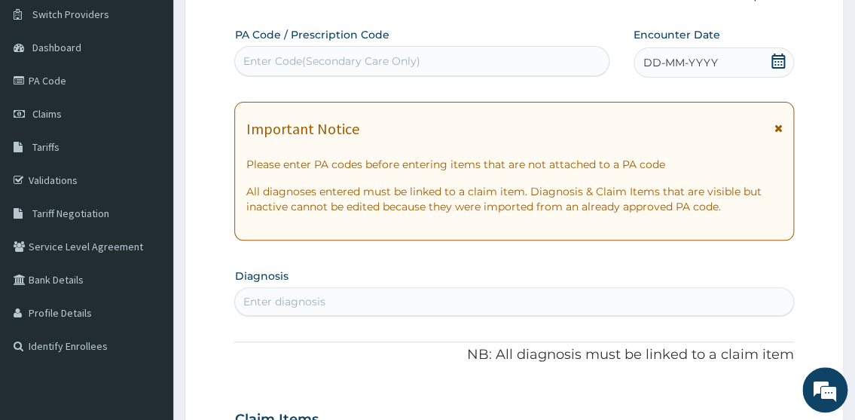
scroll to position [119, 0]
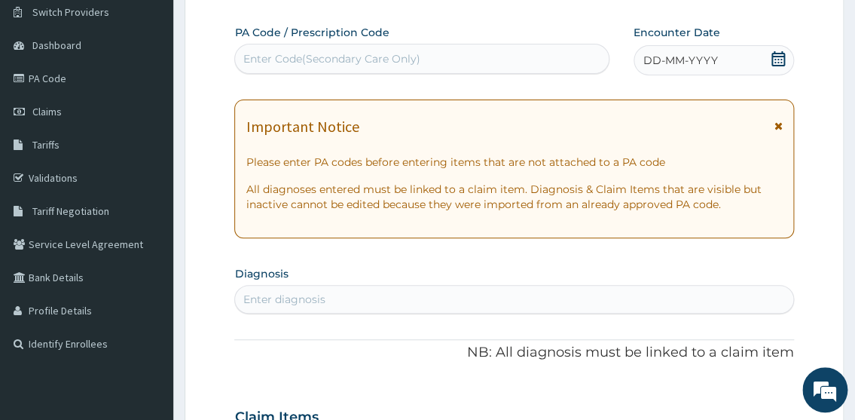
click at [656, 57] on span "DD-MM-YYYY" at bounding box center [680, 60] width 75 height 15
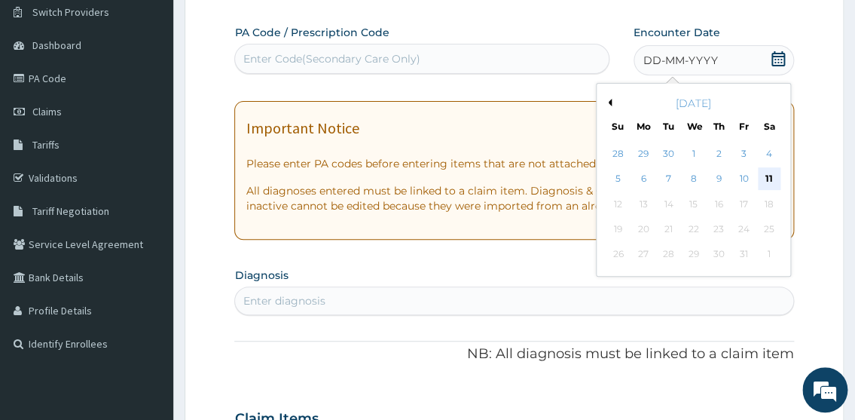
click at [765, 173] on div "11" at bounding box center [768, 179] width 23 height 23
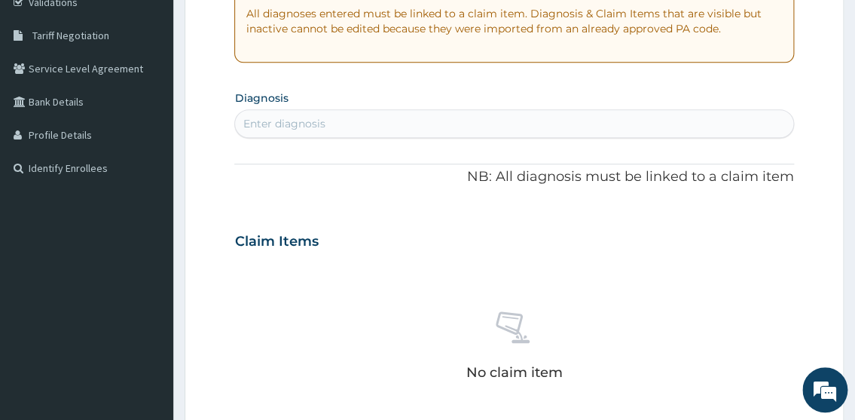
scroll to position [386, 0]
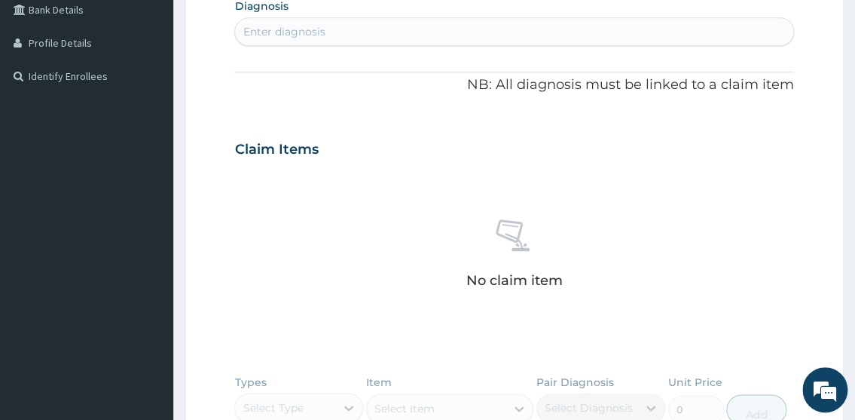
click at [249, 27] on div "Enter diagnosis" at bounding box center [284, 31] width 82 height 15
type input "M"
type input "m"
type input "p"
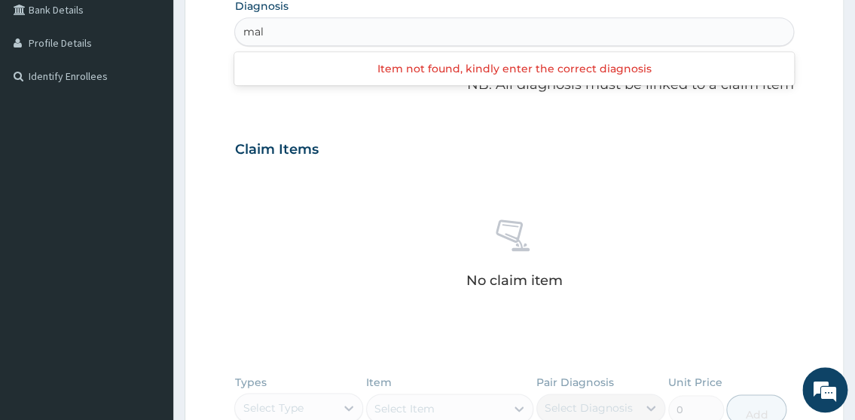
type input "mala"
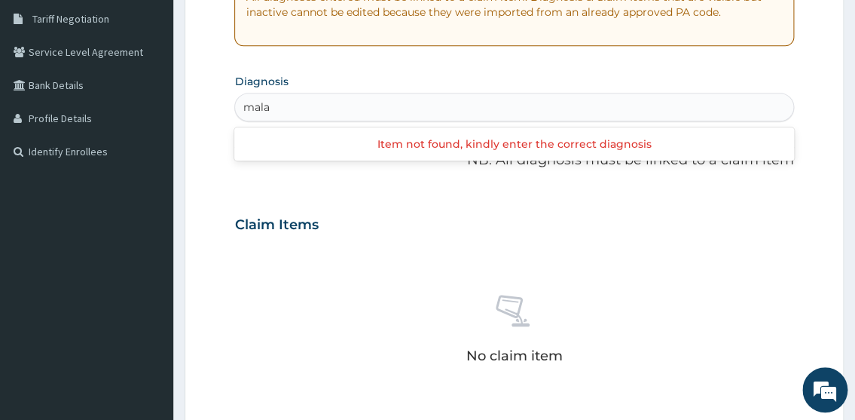
scroll to position [304, 0]
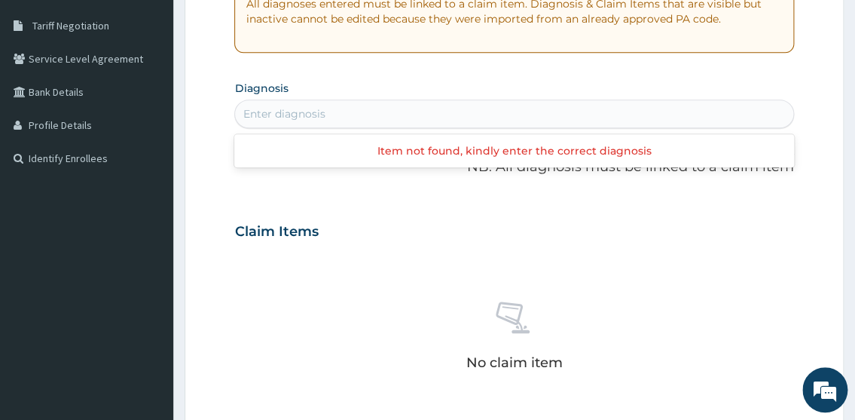
click at [297, 113] on div "Enter diagnosis" at bounding box center [513, 114] width 557 height 24
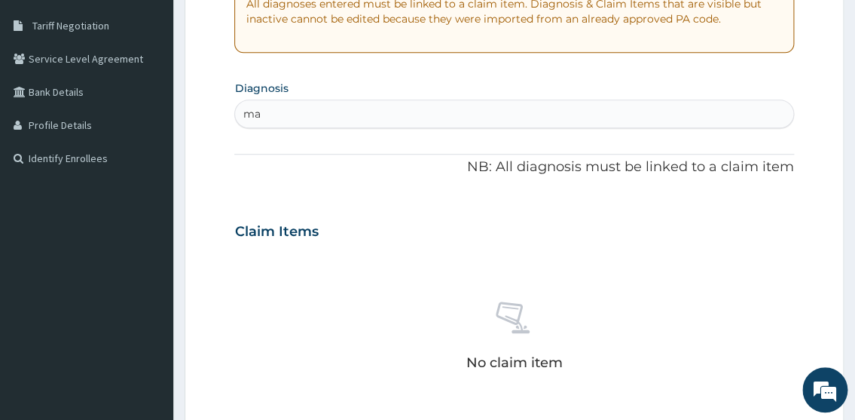
type input "m"
click at [292, 119] on div "Enter diagnosis" at bounding box center [284, 113] width 82 height 15
click at [267, 121] on div "Enter diagnosis" at bounding box center [284, 113] width 82 height 15
click at [261, 115] on div "Enter diagnosis" at bounding box center [284, 113] width 82 height 15
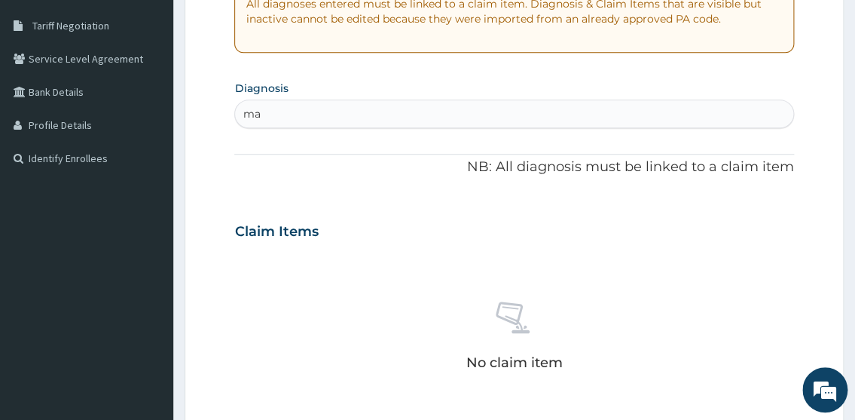
type input "m"
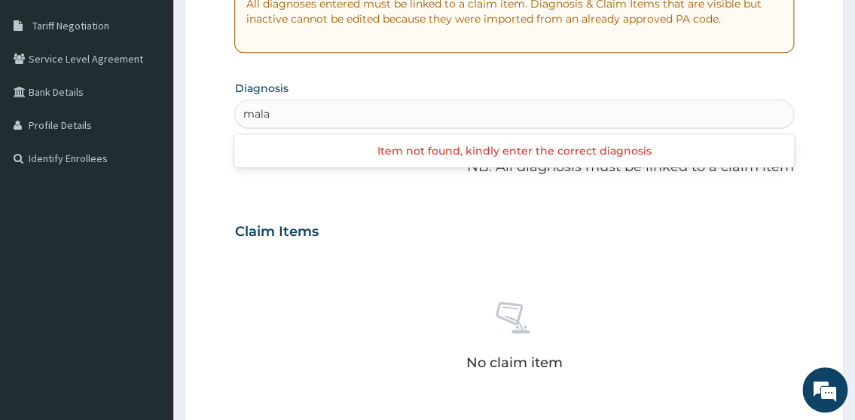
type input "mala"
